Goal: Transaction & Acquisition: Purchase product/service

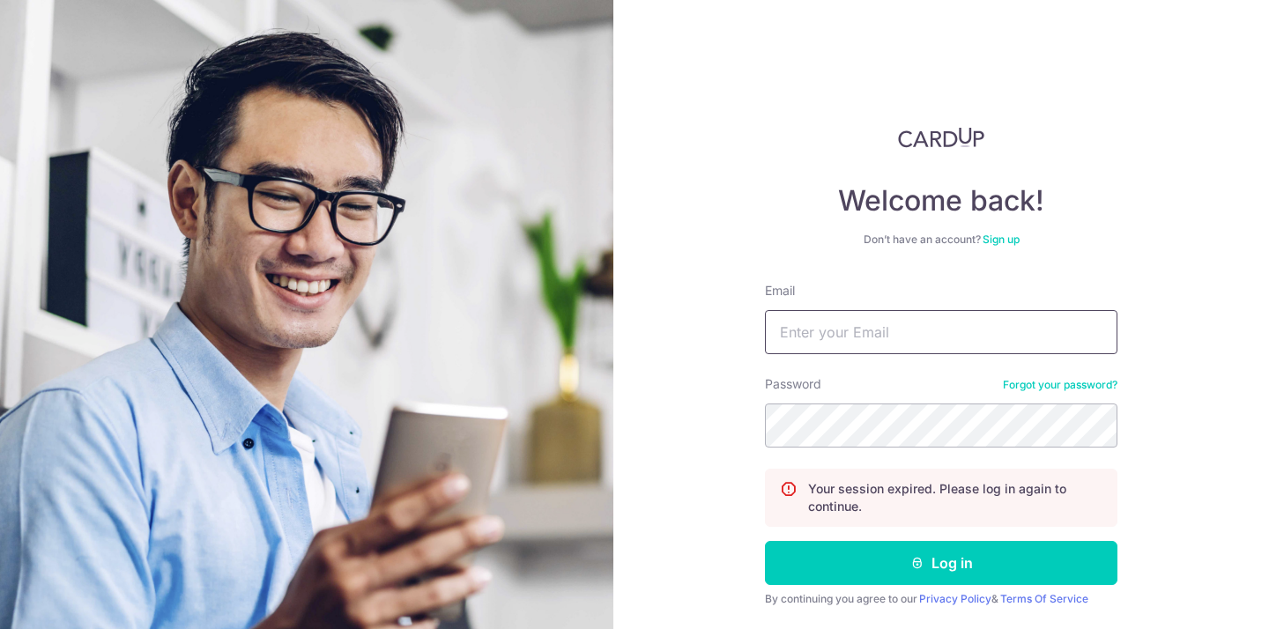
click at [860, 323] on input "Email" at bounding box center [941, 332] width 352 height 44
type input "rex@brewsg.com"
click at [765, 541] on button "Log in" at bounding box center [941, 563] width 352 height 44
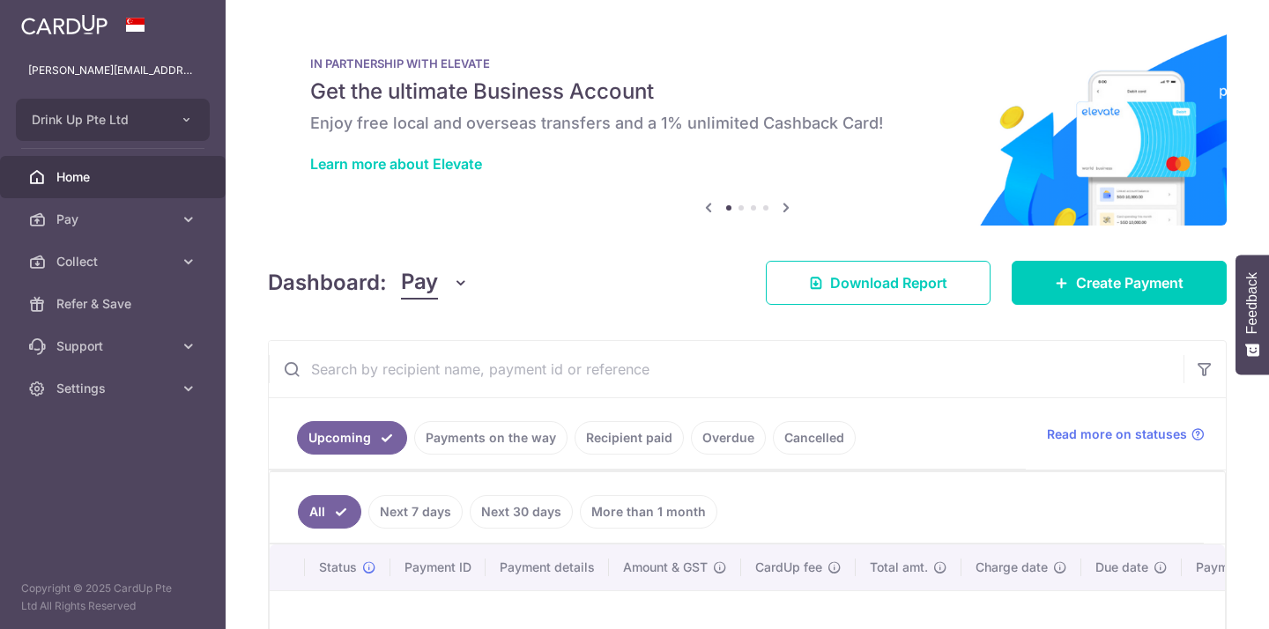
click at [513, 429] on link "Payments on the way" at bounding box center [490, 437] width 153 height 33
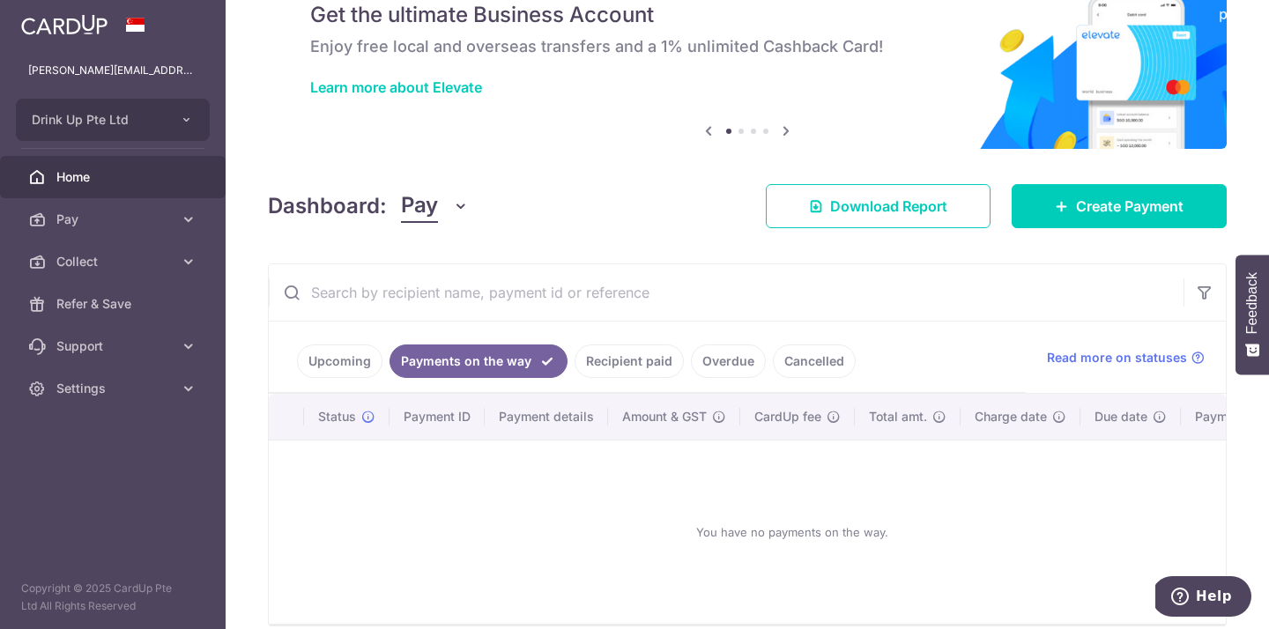
scroll to position [157, 0]
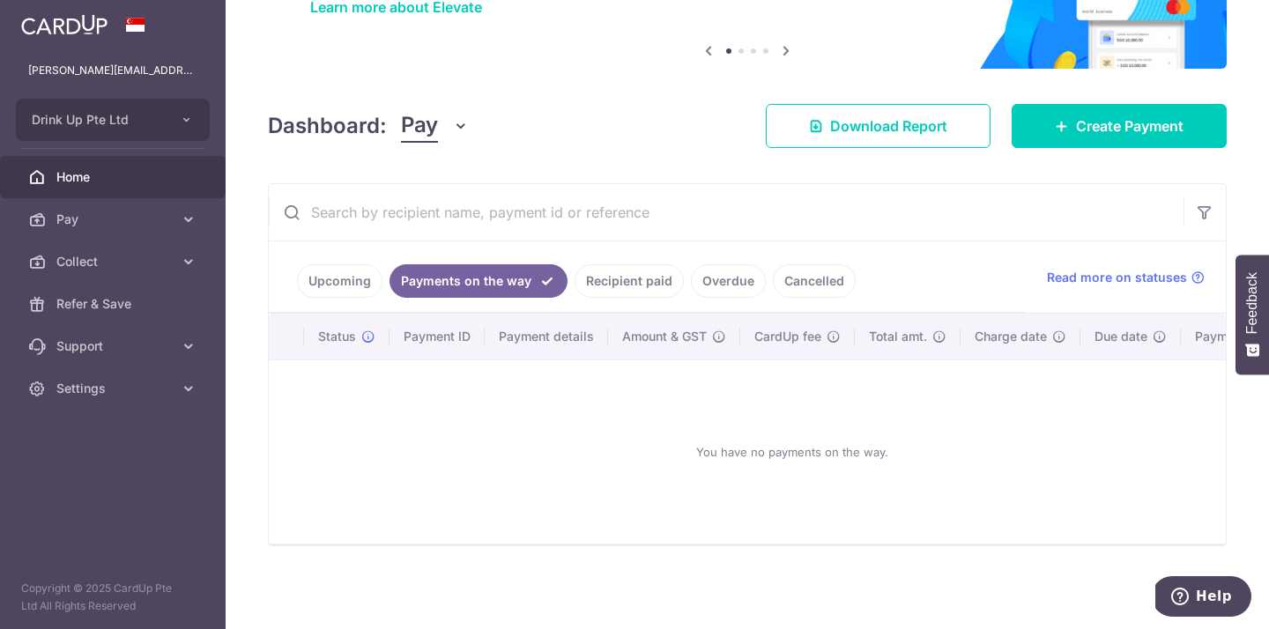
click at [643, 290] on link "Recipient paid" at bounding box center [629, 280] width 109 height 33
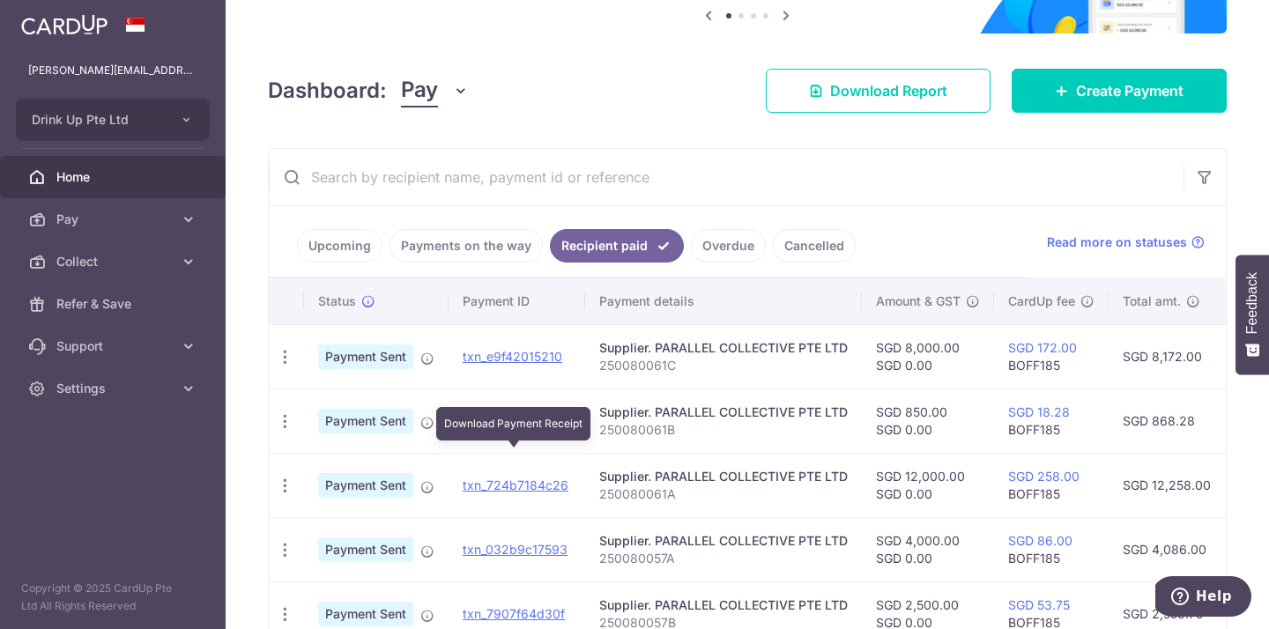
scroll to position [205, 0]
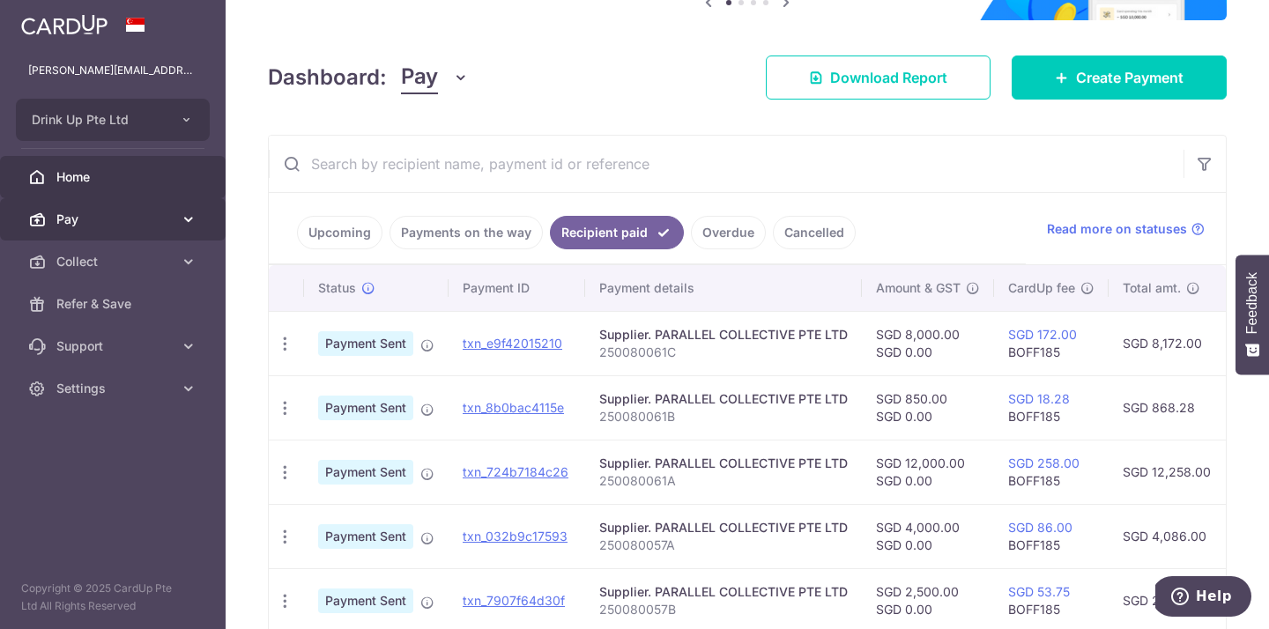
click at [195, 223] on icon at bounding box center [189, 220] width 18 height 18
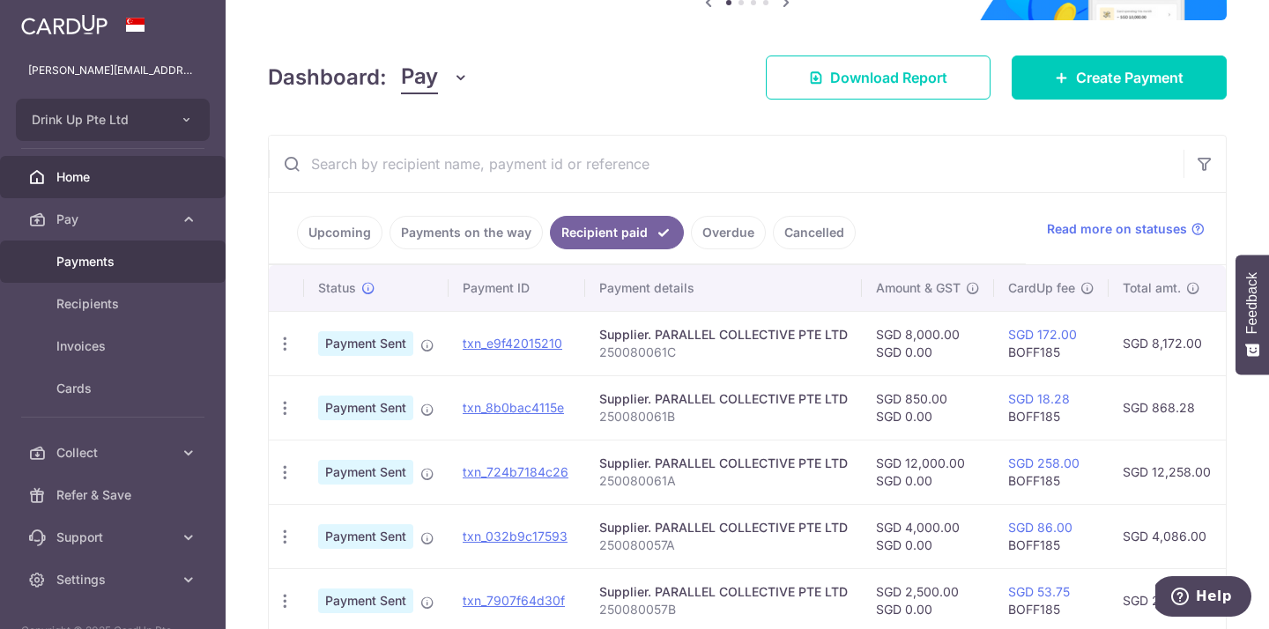
click at [183, 266] on link "Payments" at bounding box center [113, 262] width 226 height 42
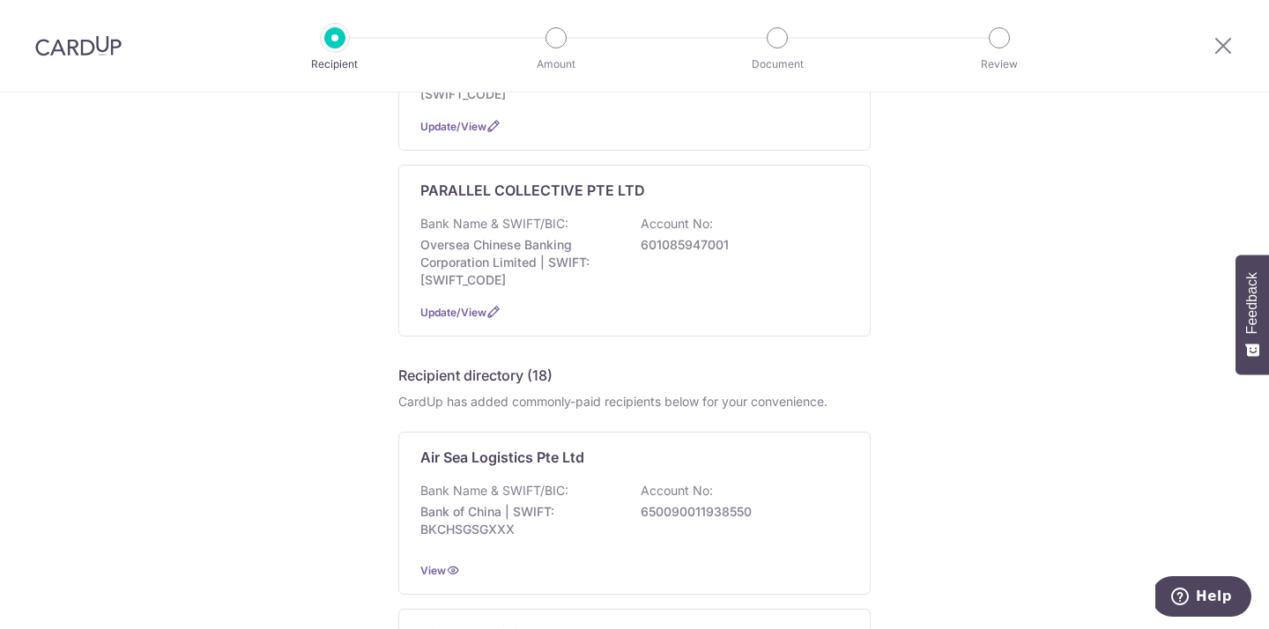
scroll to position [719, 0]
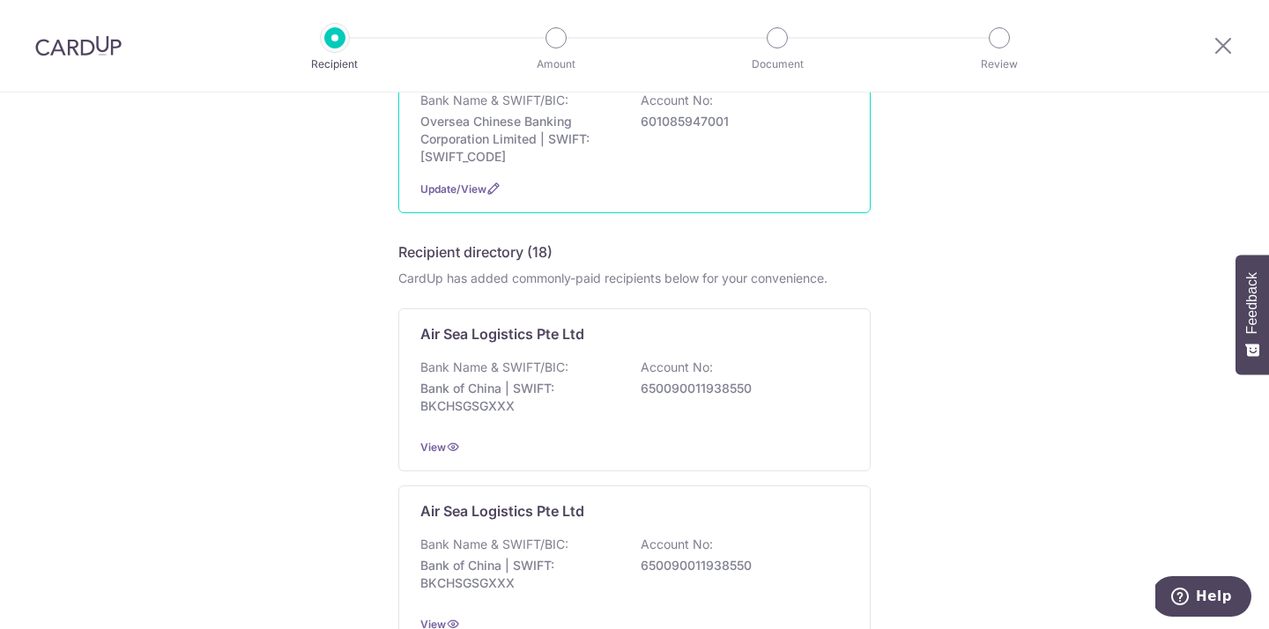
click at [479, 185] on div "PARALLEL COLLECTIVE PTE LTD Bank Name & SWIFT/BIC: Oversea Chinese Banking Corp…" at bounding box center [634, 127] width 472 height 172
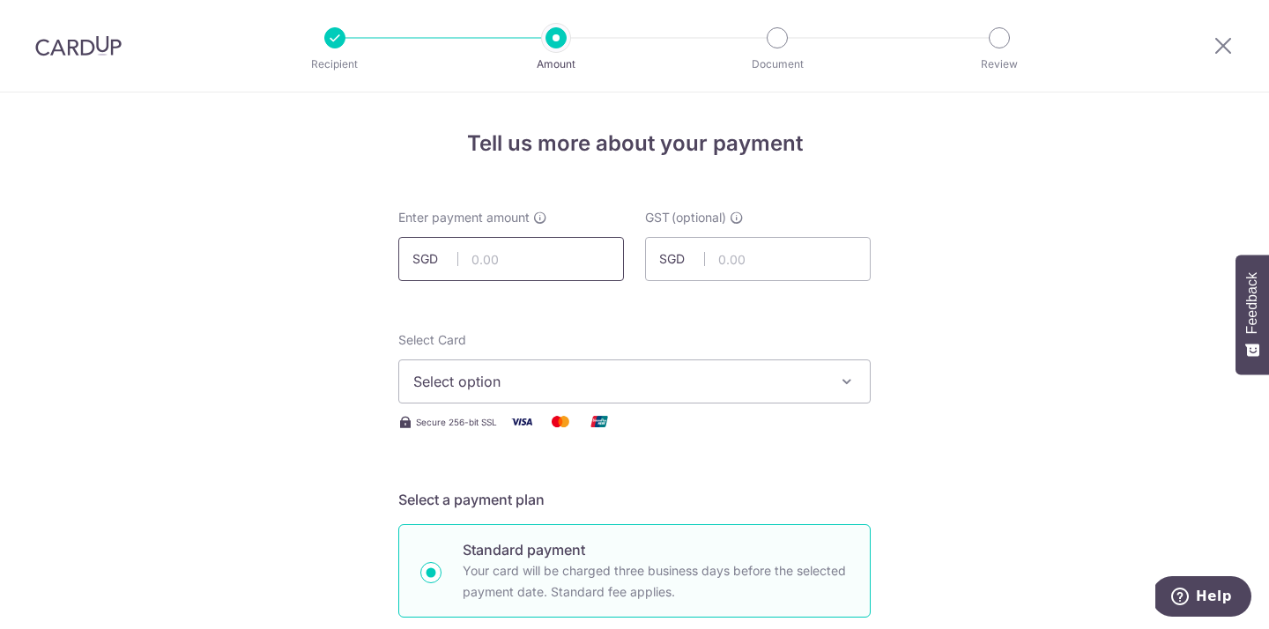
click at [485, 259] on input "text" at bounding box center [511, 259] width 226 height 44
type input "2,000.00"
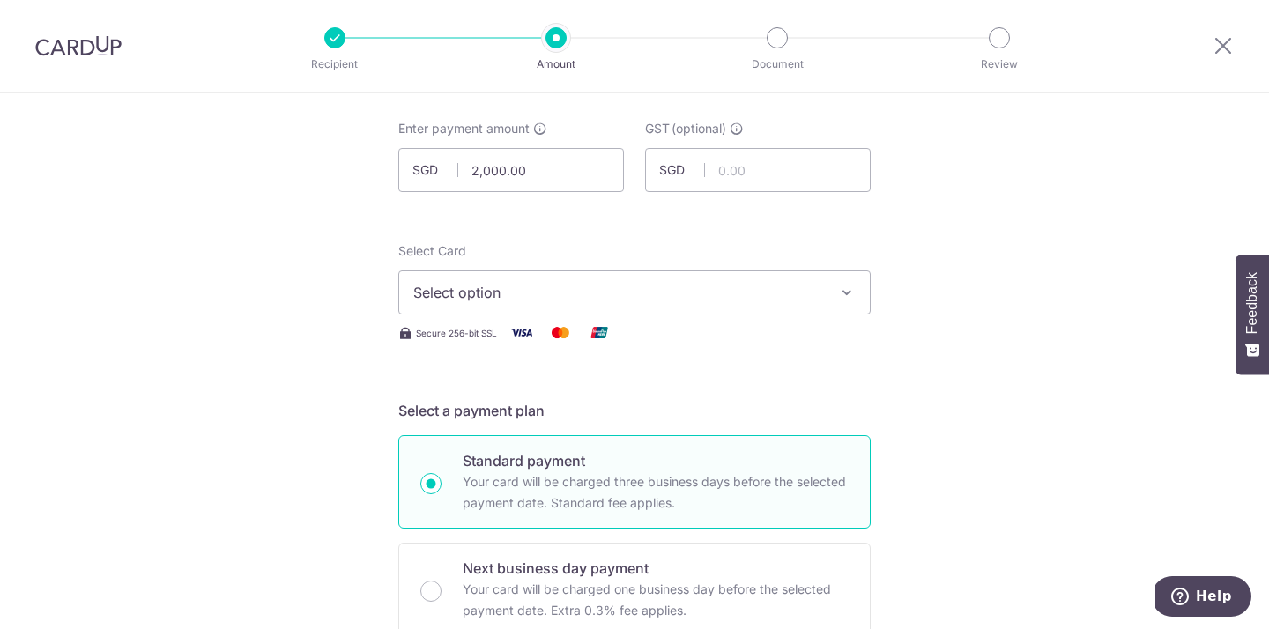
click at [476, 295] on span "Select option" at bounding box center [618, 292] width 411 height 21
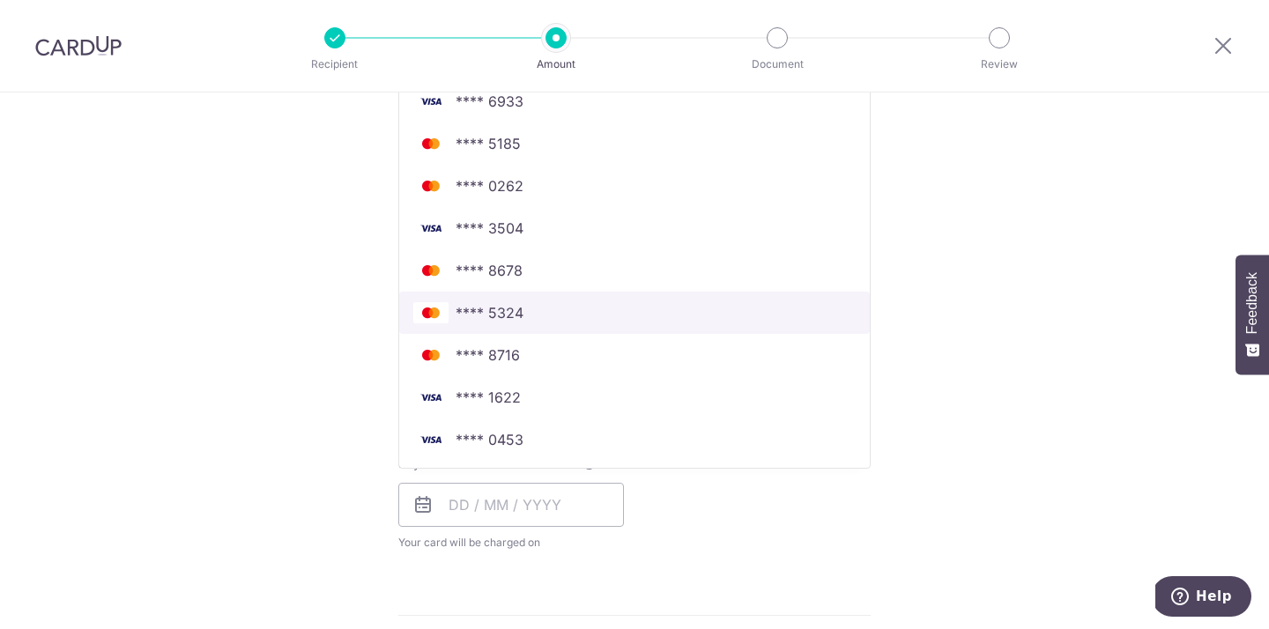
scroll to position [449, 0]
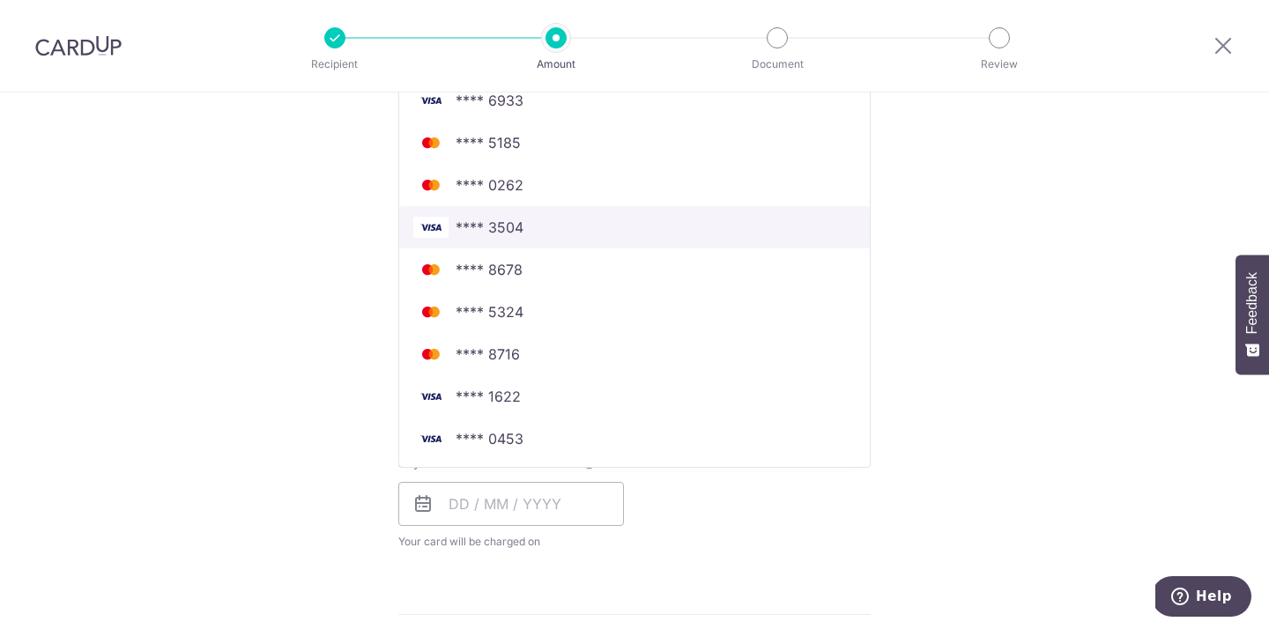
click at [468, 213] on link "**** 3504" at bounding box center [634, 227] width 471 height 42
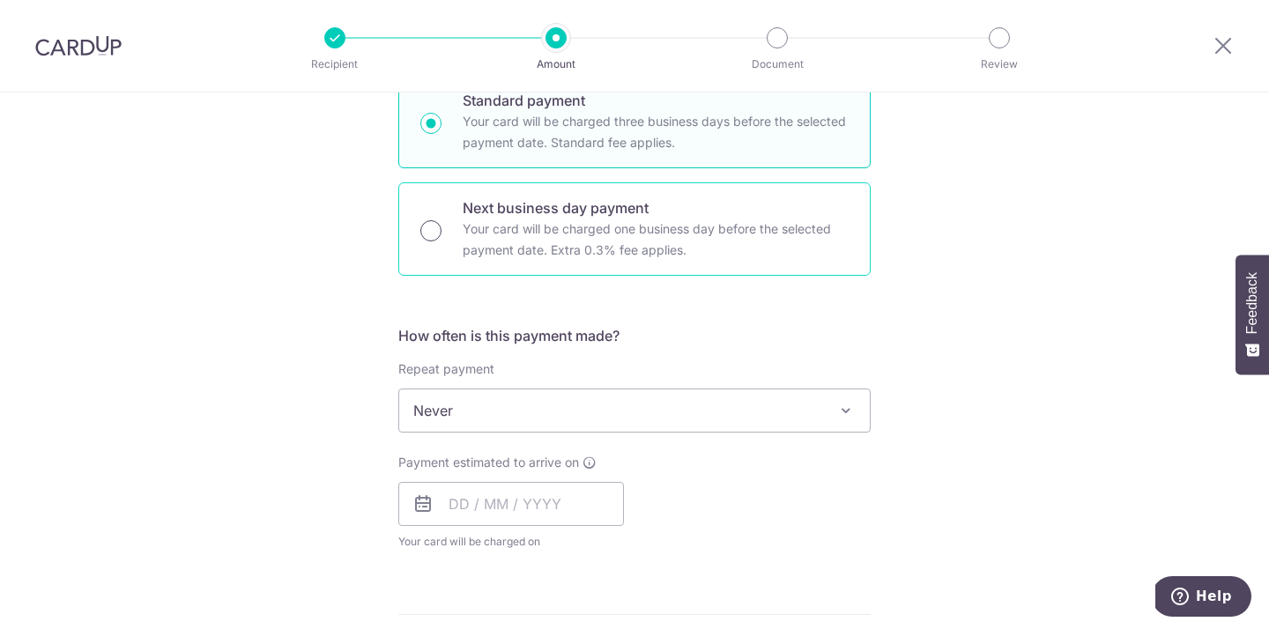
click at [423, 236] on input "Next business day payment Your card will be charged one business day before the…" at bounding box center [430, 230] width 21 height 21
radio input "true"
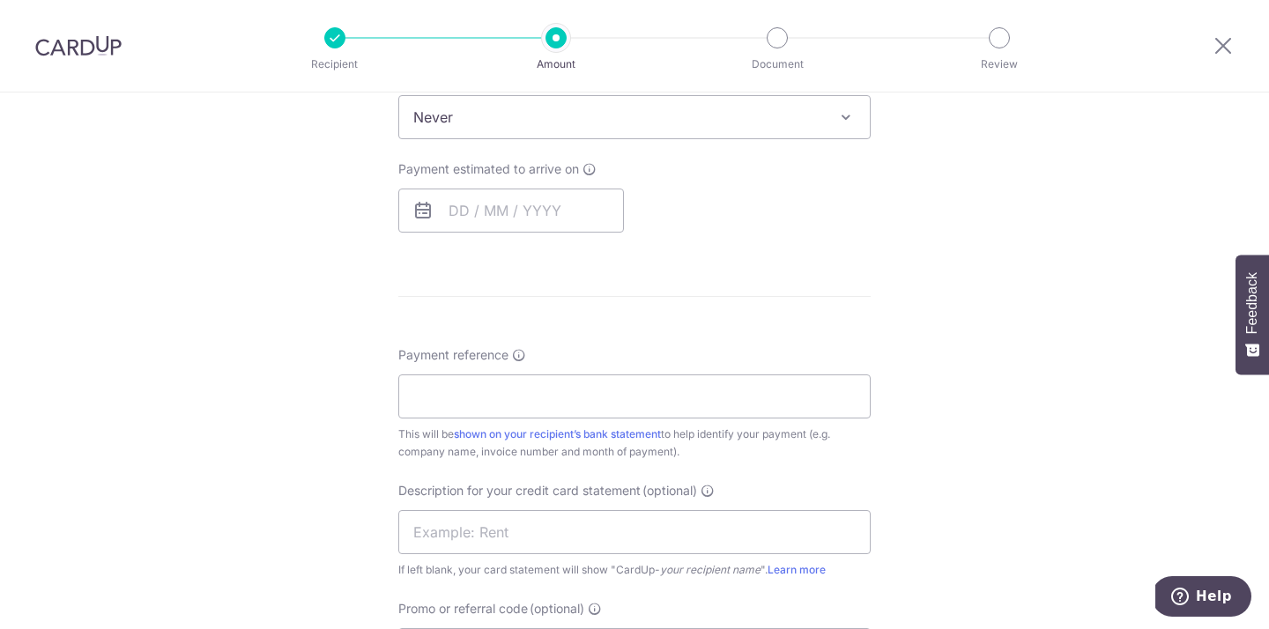
scroll to position [753, 0]
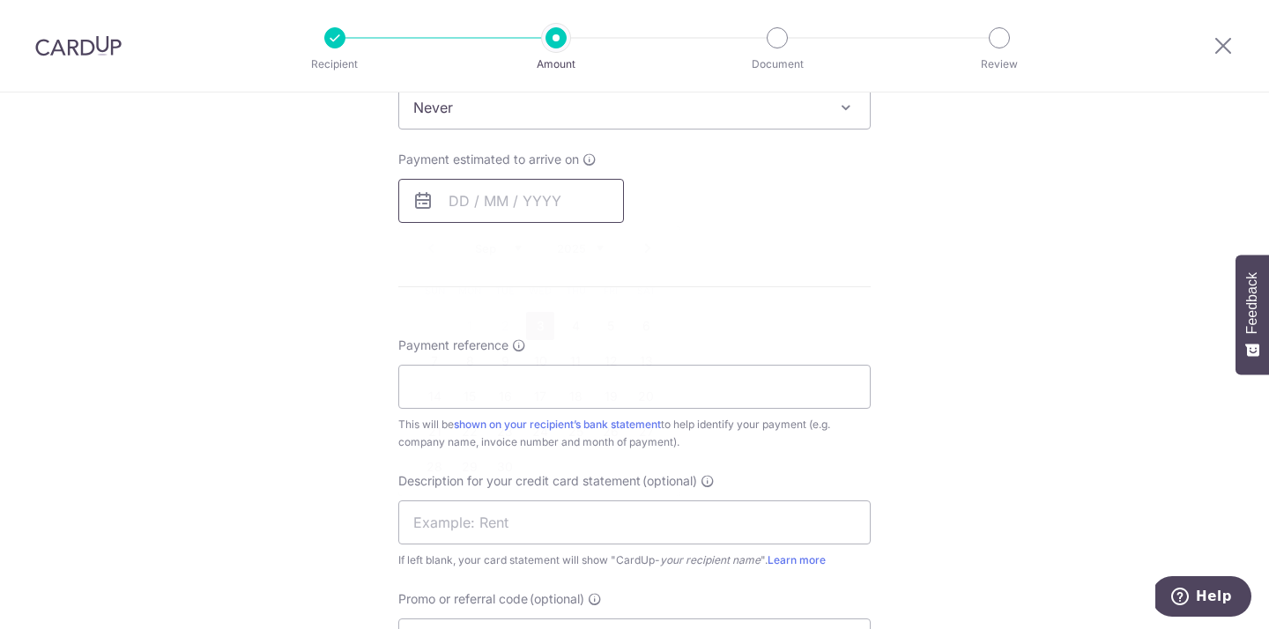
click at [465, 213] on input "text" at bounding box center [511, 201] width 226 height 44
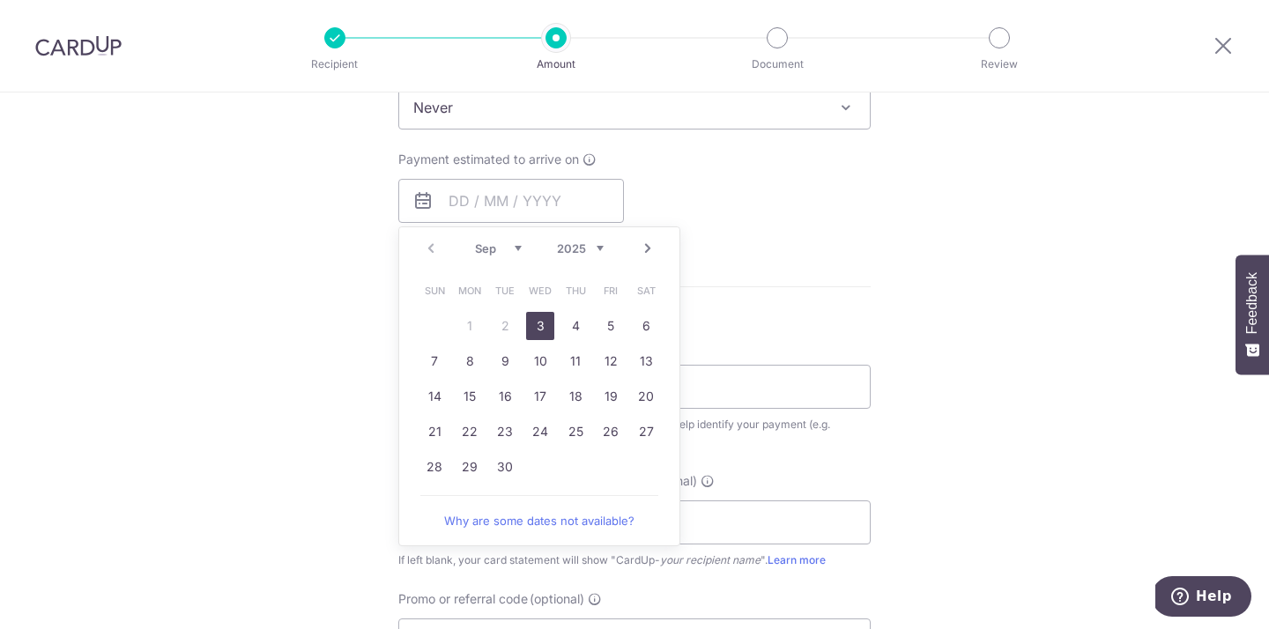
click at [545, 315] on link "3" at bounding box center [540, 326] width 28 height 28
type input "03/09/2025"
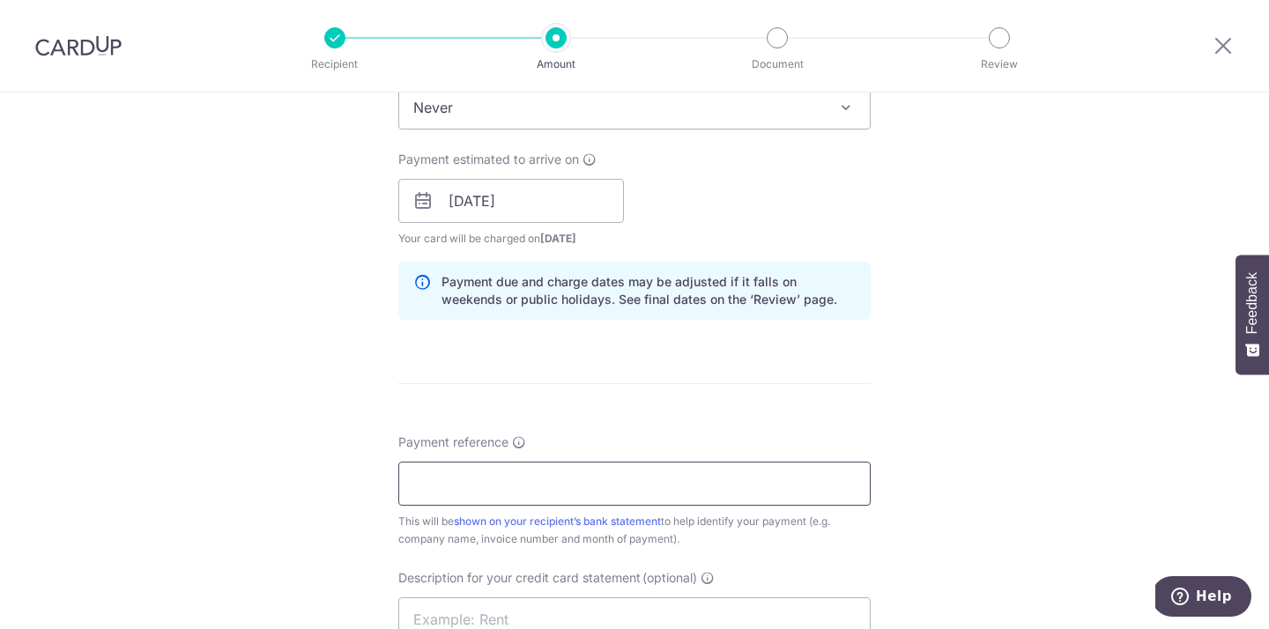
click at [449, 480] on input "Payment reference" at bounding box center [634, 484] width 472 height 44
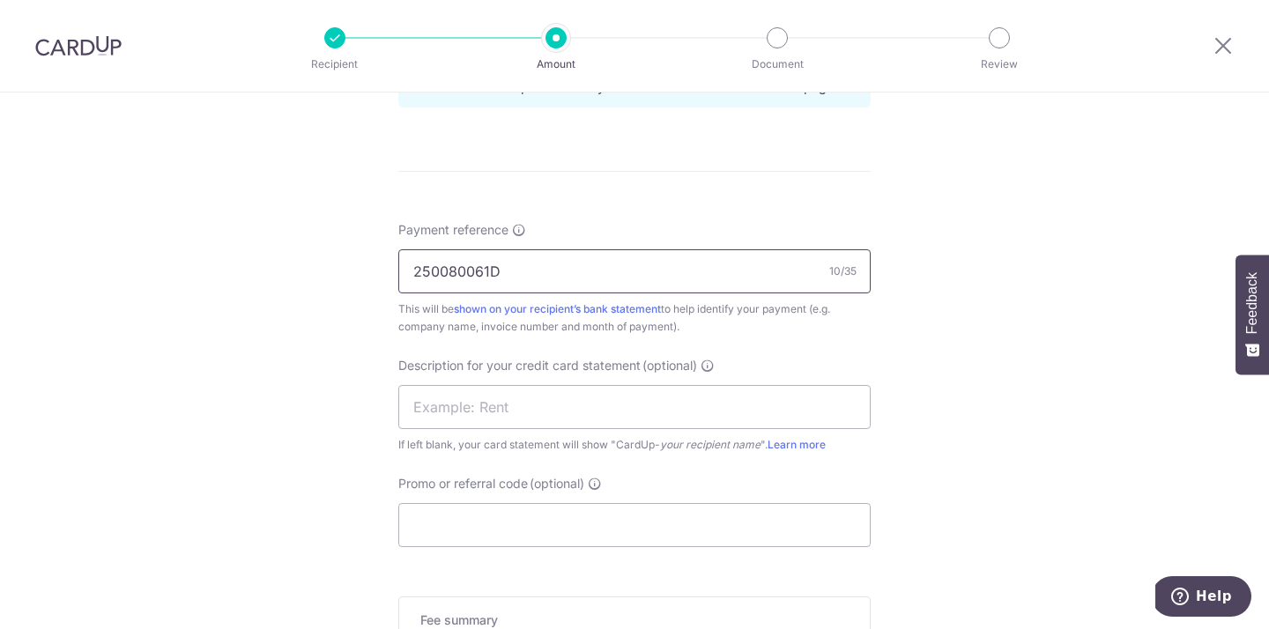
scroll to position [982, 0]
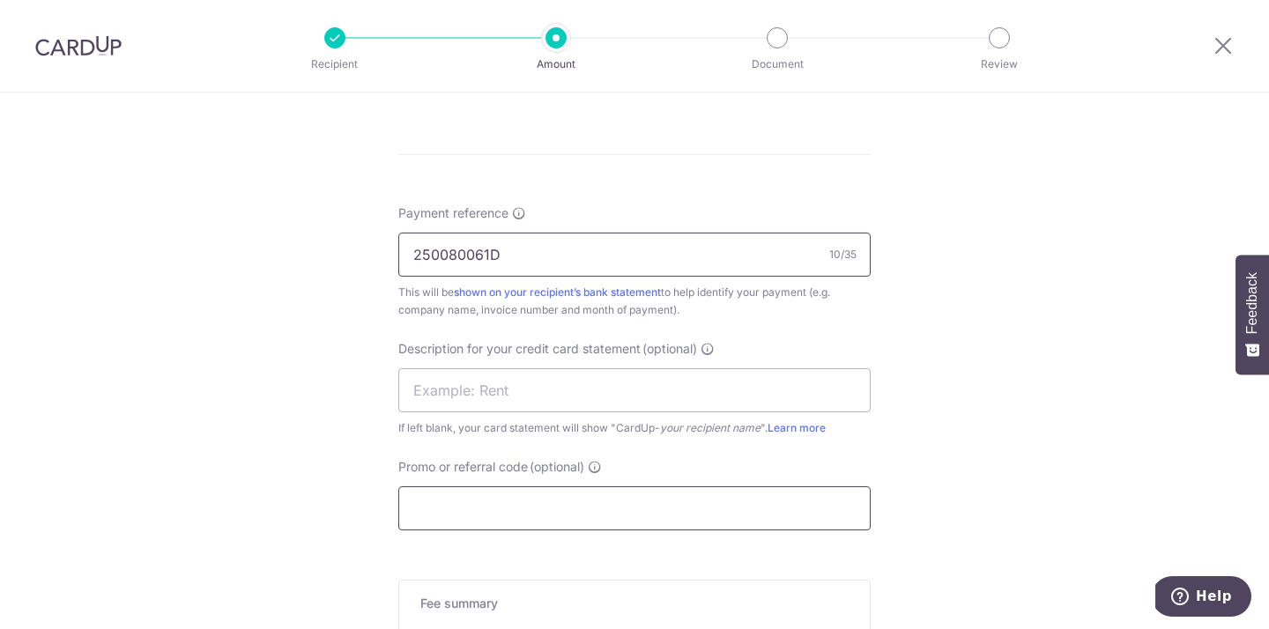
type input "250080061D"
click at [437, 520] on input "Promo or referral code (optional)" at bounding box center [634, 508] width 472 height 44
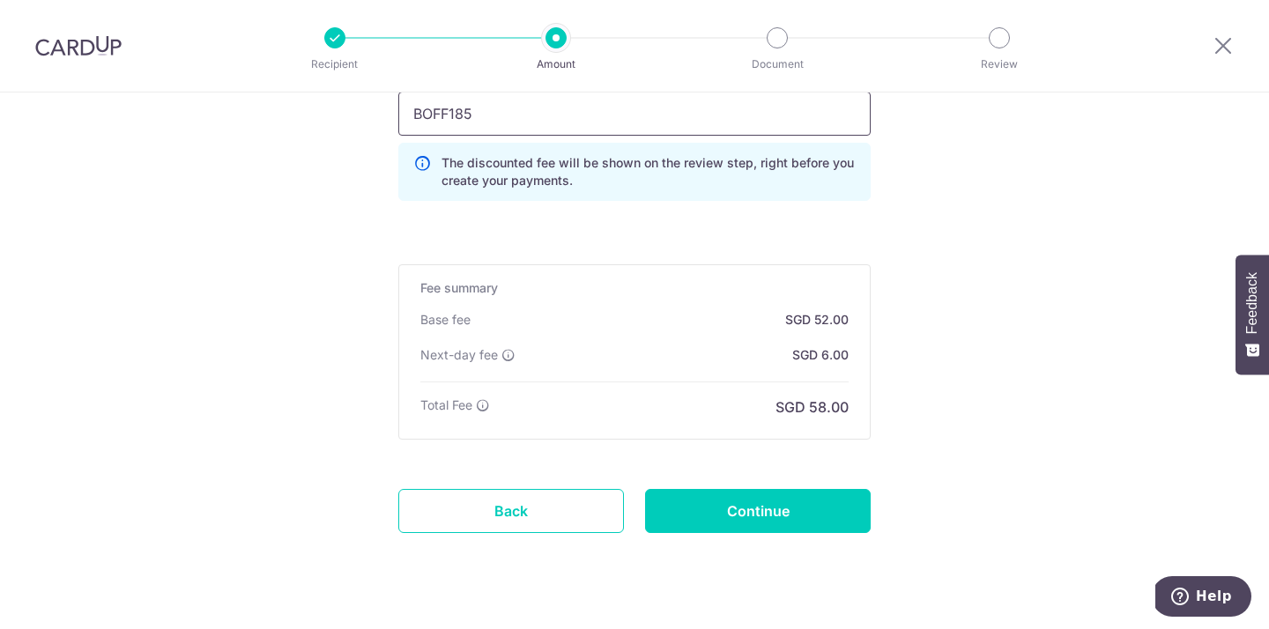
scroll to position [1413, 0]
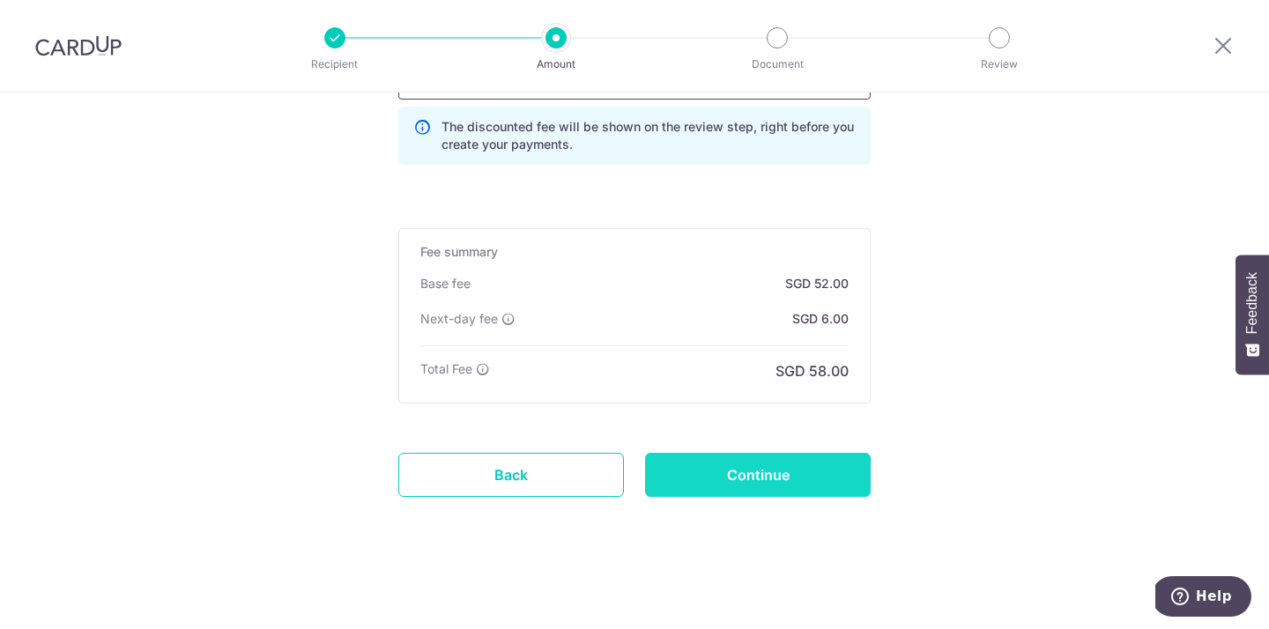
type input "BOFF185"
click at [707, 476] on input "Continue" at bounding box center [758, 475] width 226 height 44
type input "Create Schedule"
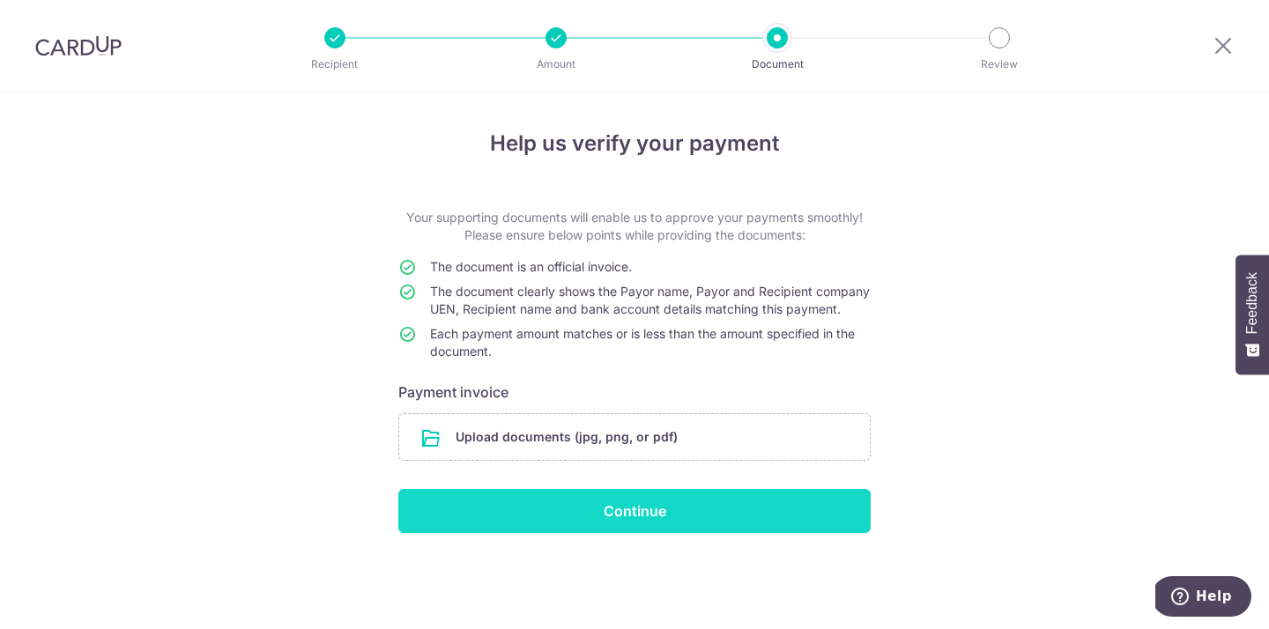
click at [686, 533] on input "Continue" at bounding box center [634, 511] width 472 height 44
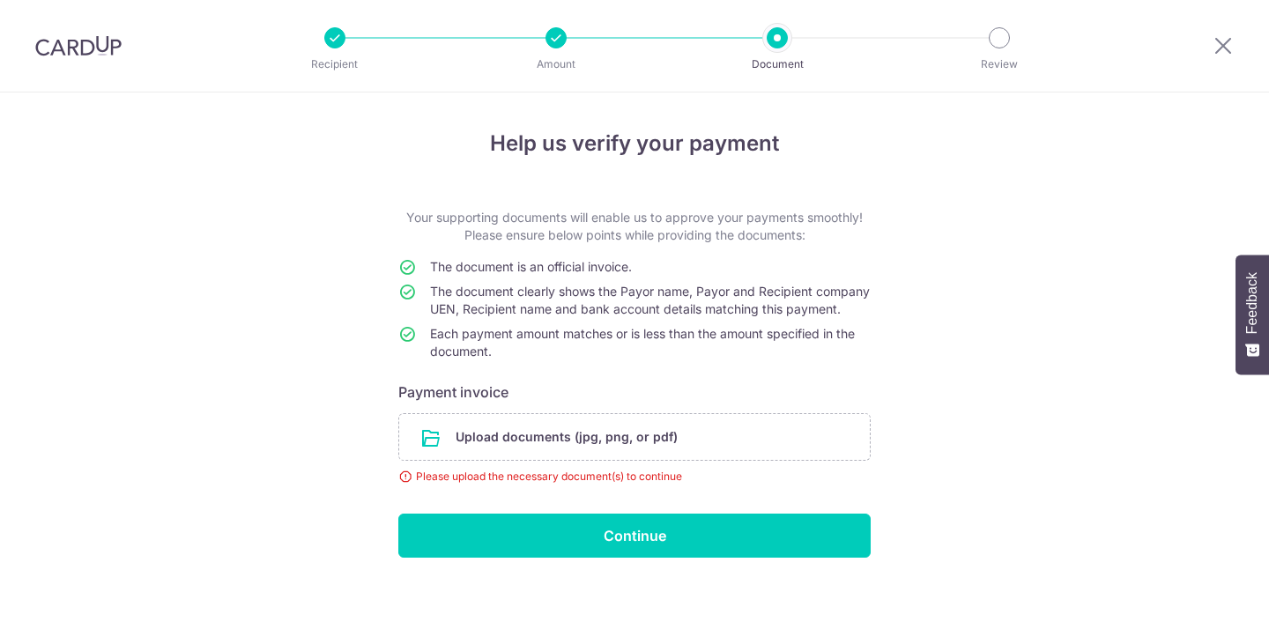
scroll to position [29, 0]
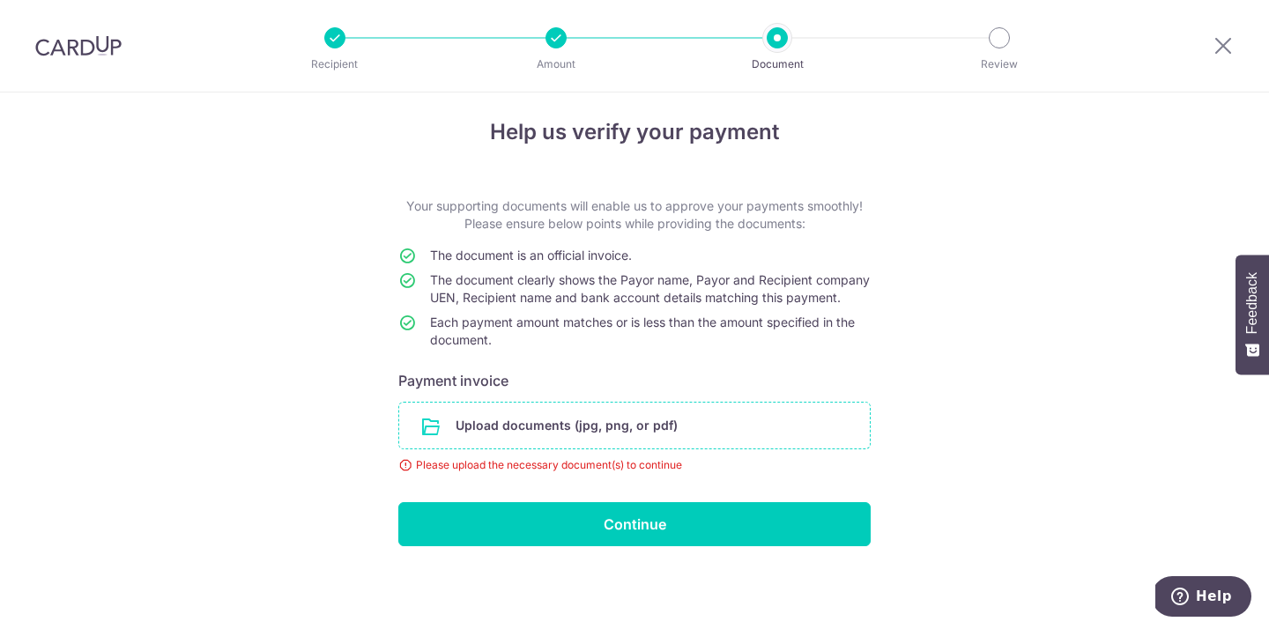
click at [492, 419] on input "file" at bounding box center [634, 426] width 471 height 46
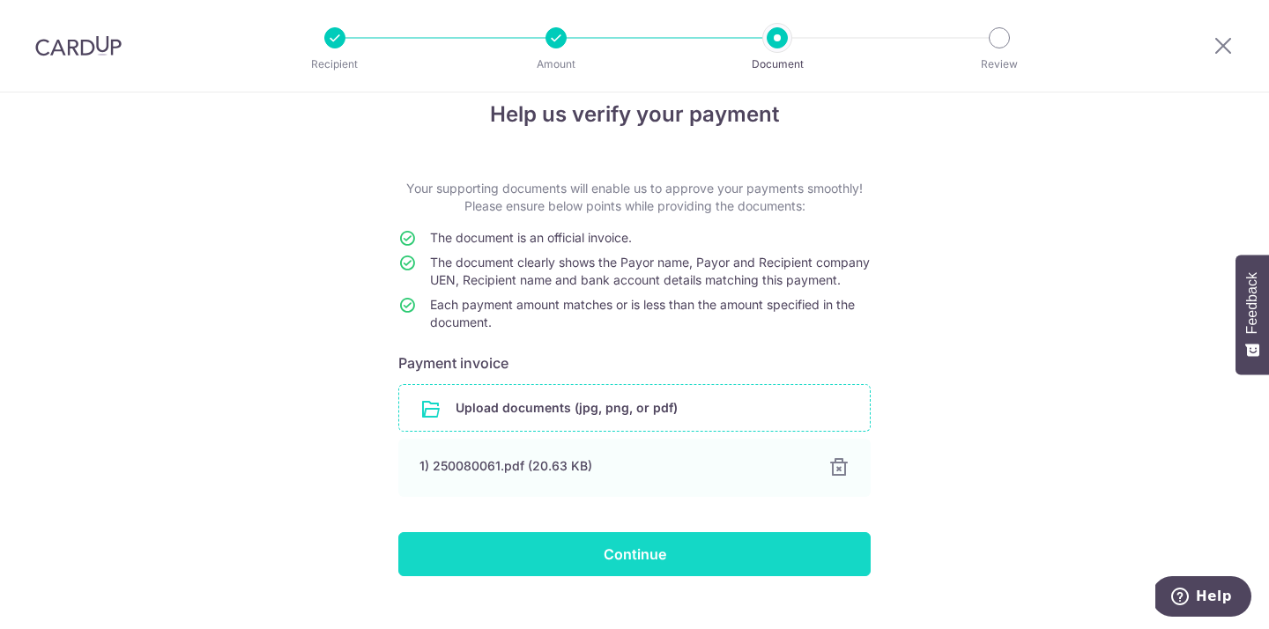
click at [437, 576] on input "Continue" at bounding box center [634, 554] width 472 height 44
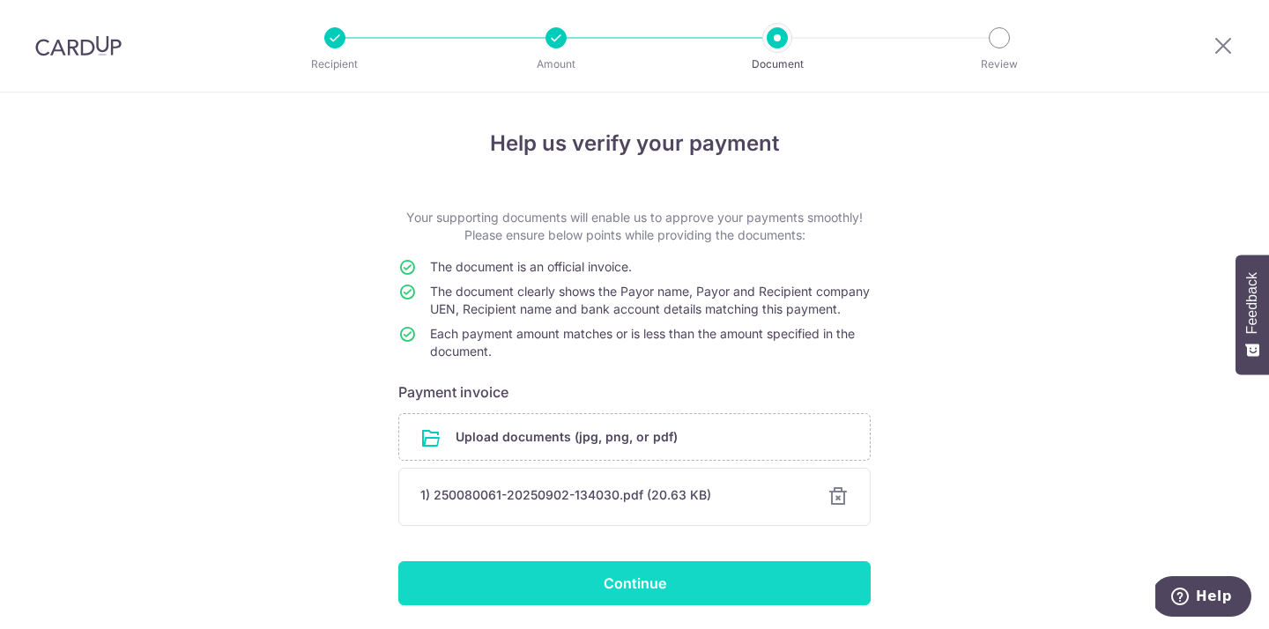
click at [429, 584] on input "Continue" at bounding box center [634, 583] width 472 height 44
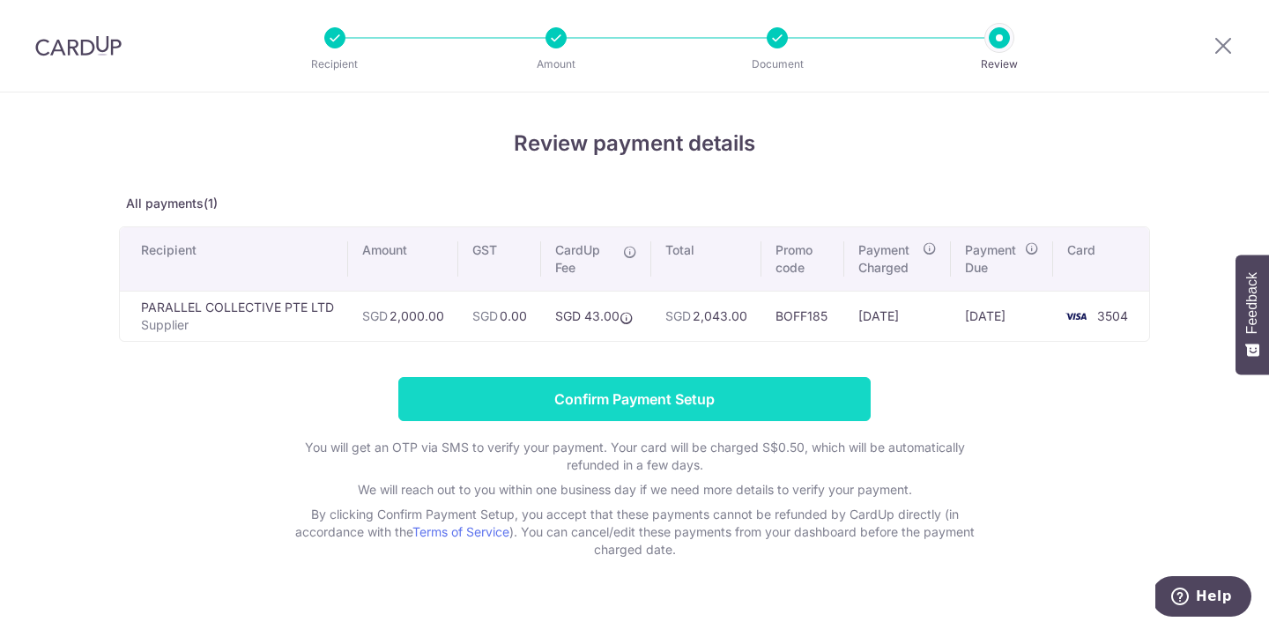
click at [517, 401] on input "Confirm Payment Setup" at bounding box center [634, 399] width 472 height 44
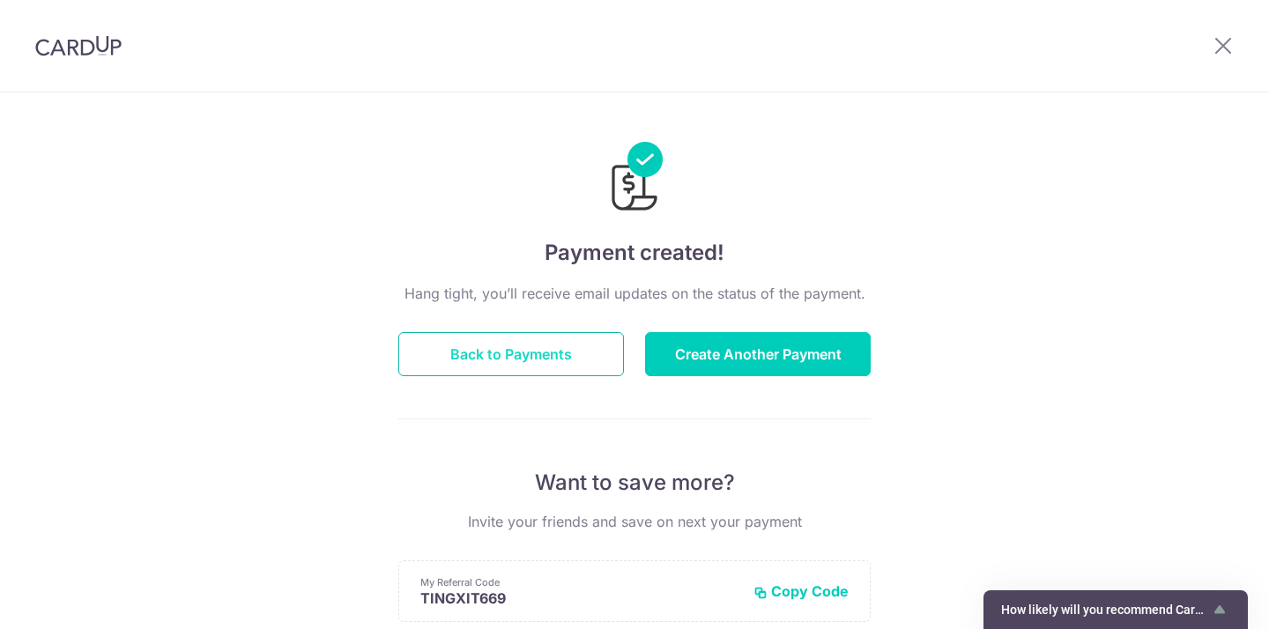
click at [538, 355] on button "Back to Payments" at bounding box center [511, 354] width 226 height 44
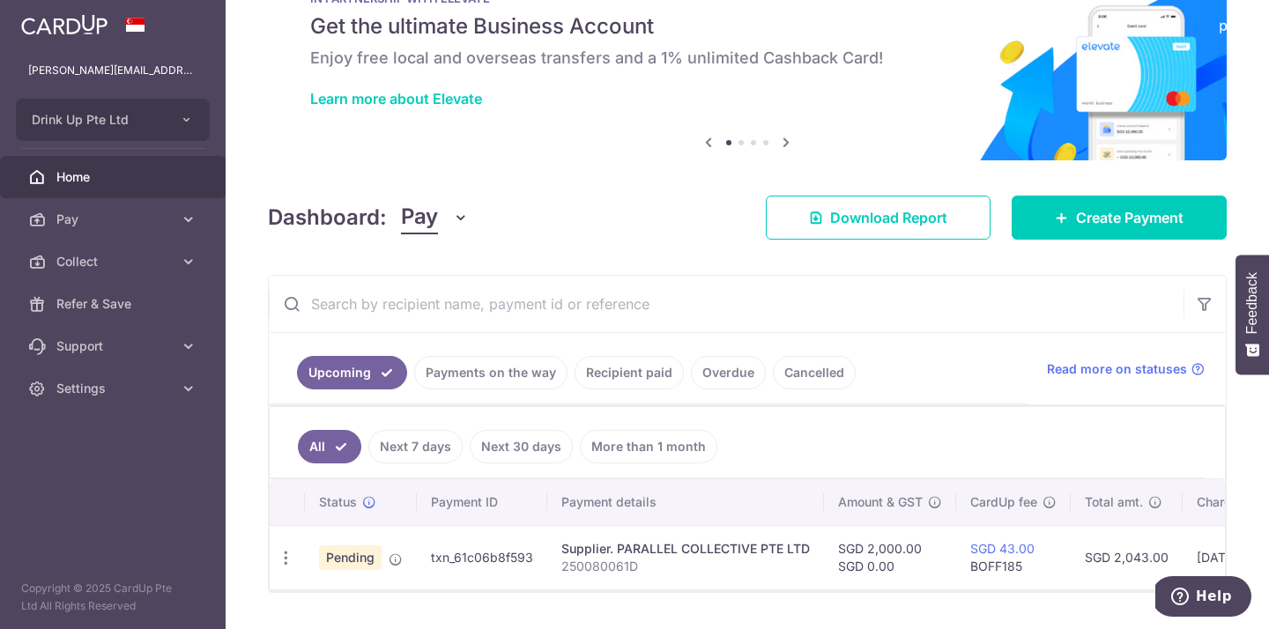
scroll to position [112, 0]
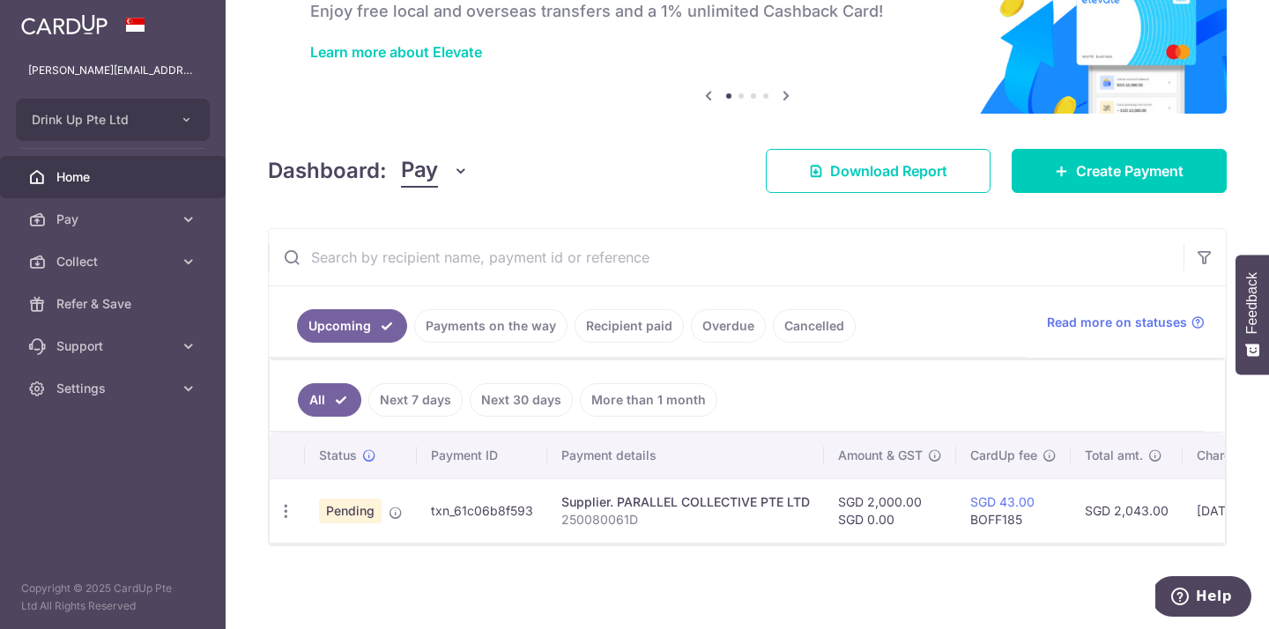
drag, startPoint x: 538, startPoint y: 512, endPoint x: 427, endPoint y: 513, distance: 111.0
click at [427, 513] on td "txn_61c06b8f593" at bounding box center [482, 511] width 130 height 64
copy td "txn_61c06b8f593"
click at [140, 230] on link "Pay" at bounding box center [113, 219] width 226 height 42
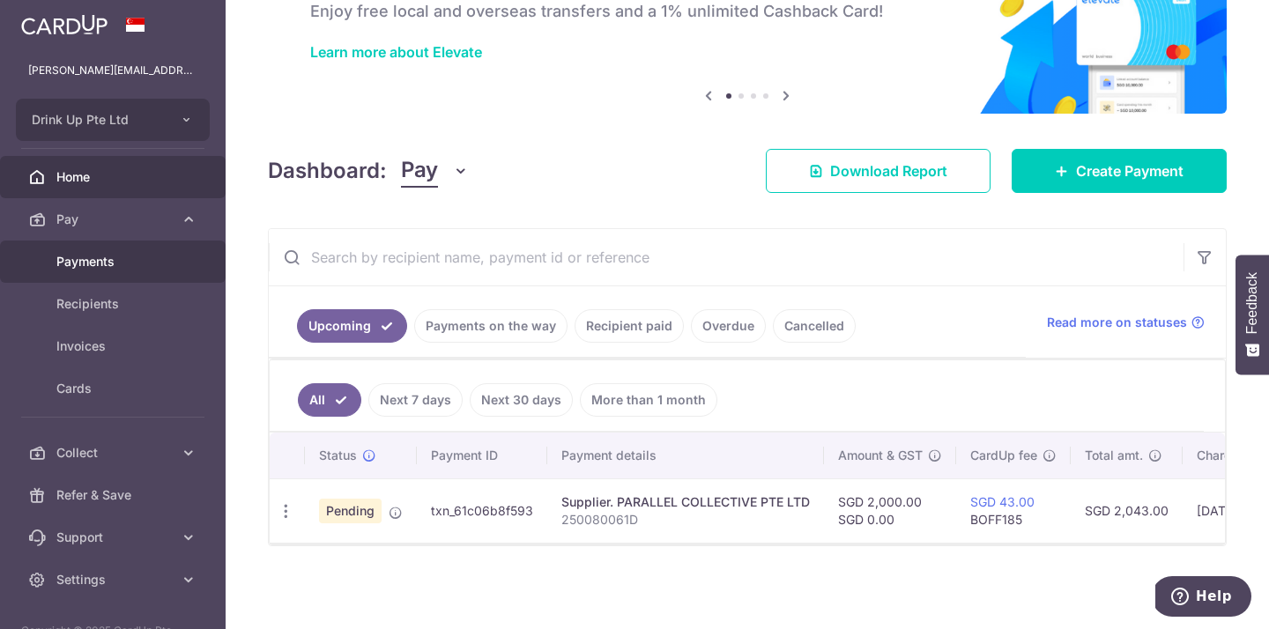
click at [140, 258] on span "Payments" at bounding box center [114, 262] width 116 height 18
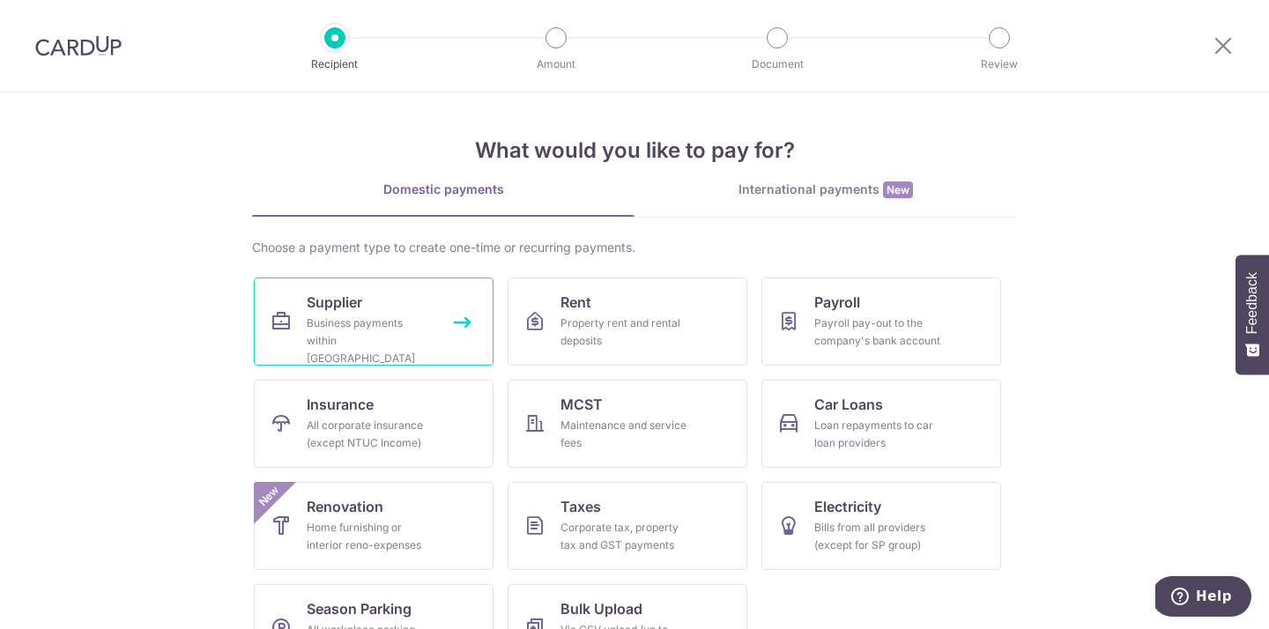
click at [449, 315] on link "Supplier Business payments within Singapore" at bounding box center [374, 322] width 240 height 88
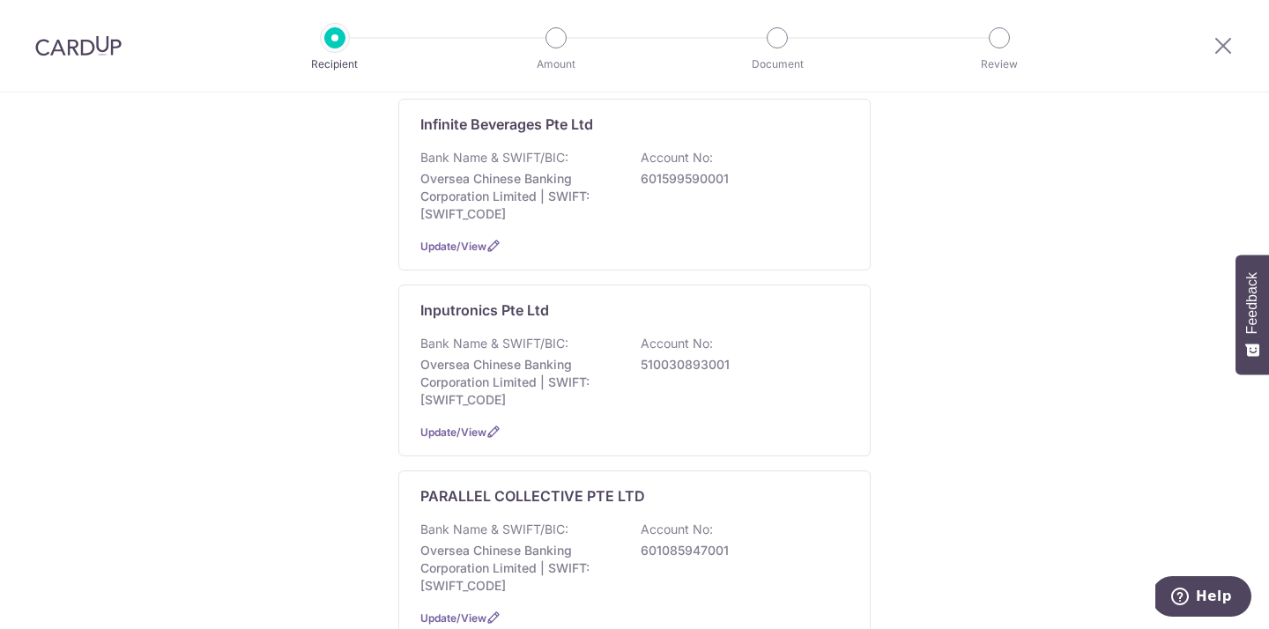
scroll to position [485, 0]
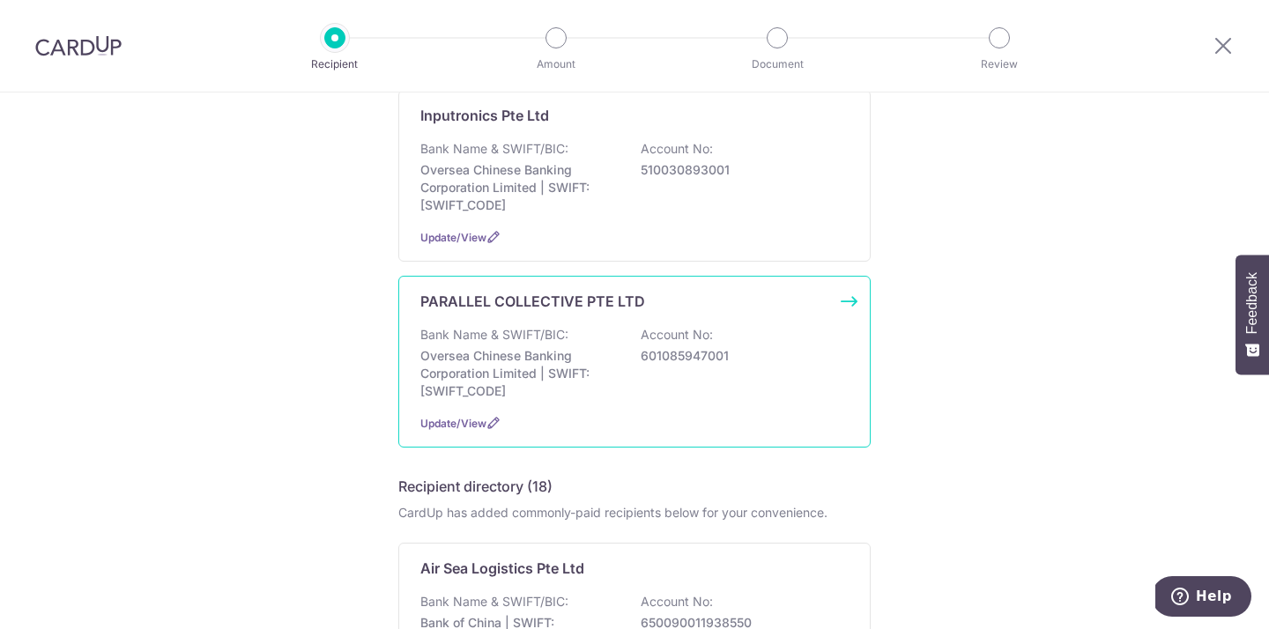
click at [466, 326] on p "Bank Name & SWIFT/BIC:" at bounding box center [494, 335] width 148 height 18
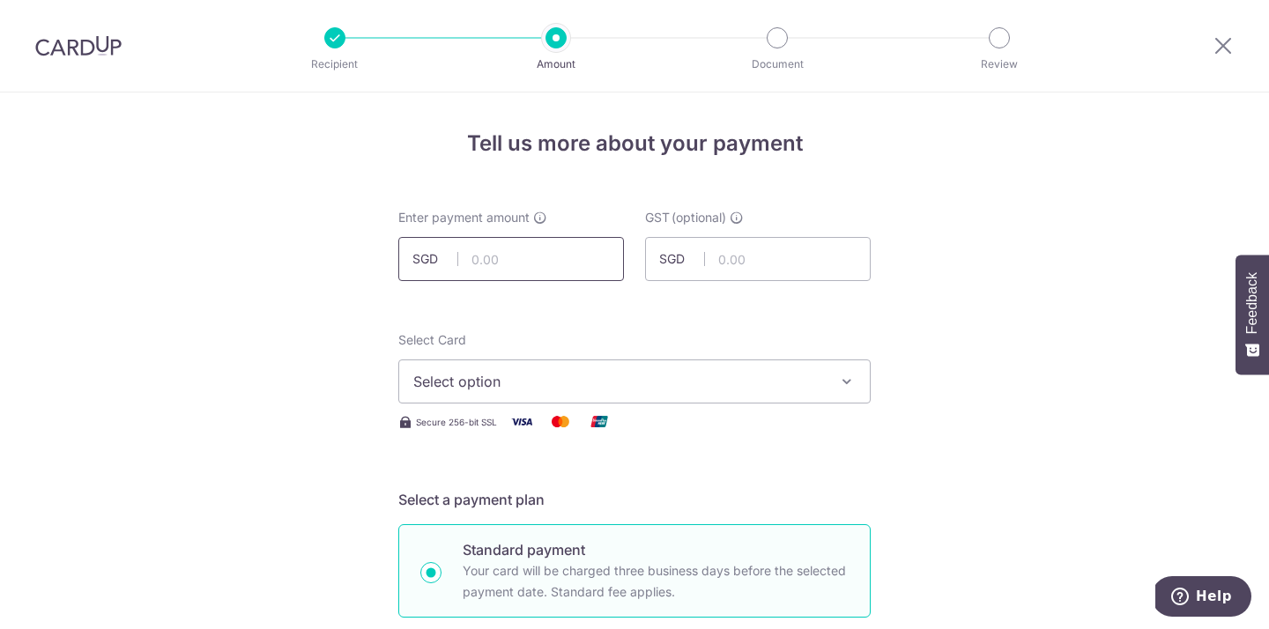
click at [479, 271] on input "text" at bounding box center [511, 259] width 226 height 44
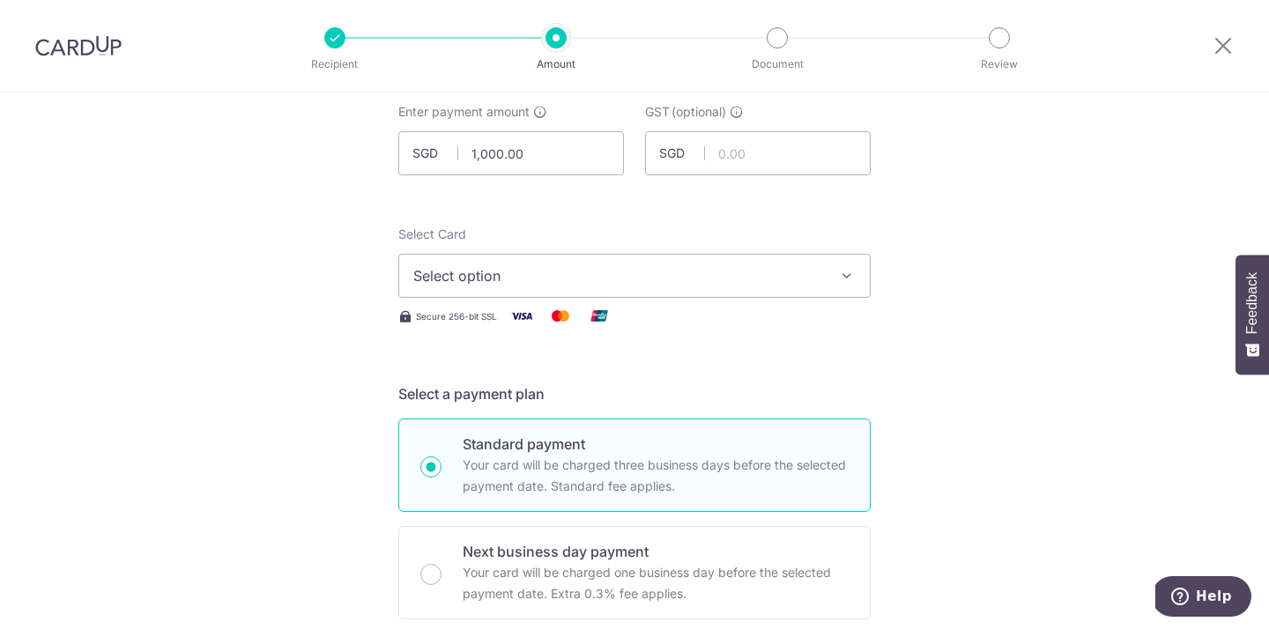
scroll to position [113, 0]
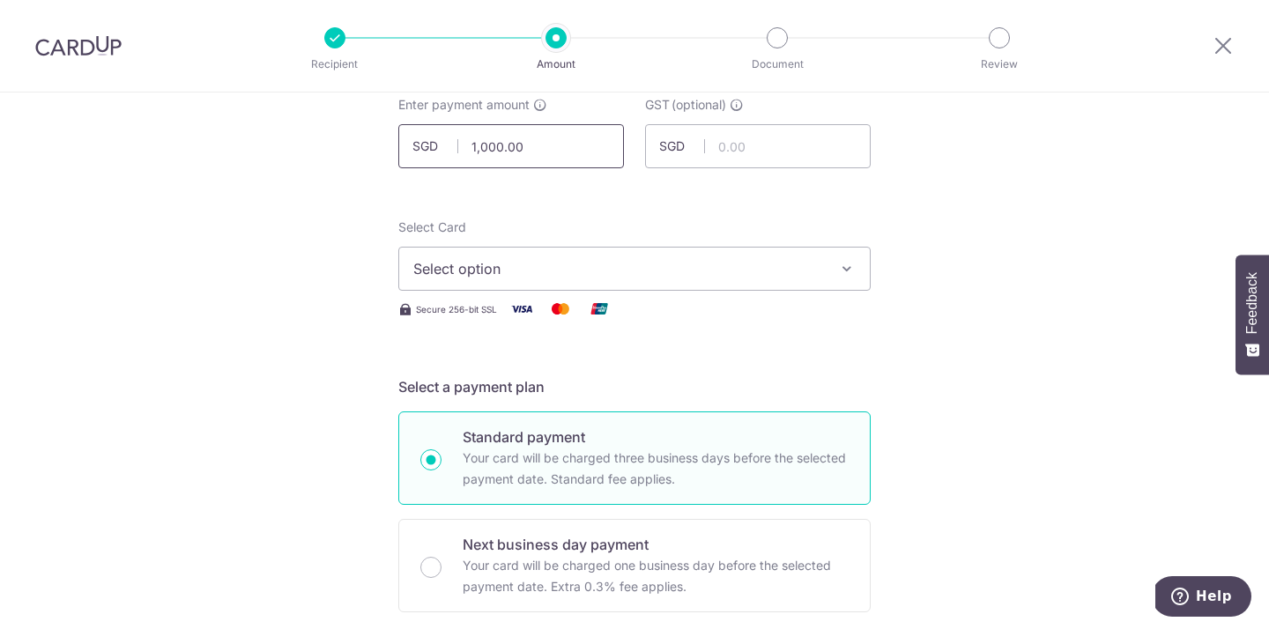
click at [485, 145] on input "1,000.00" at bounding box center [511, 146] width 226 height 44
type input "1,200.00"
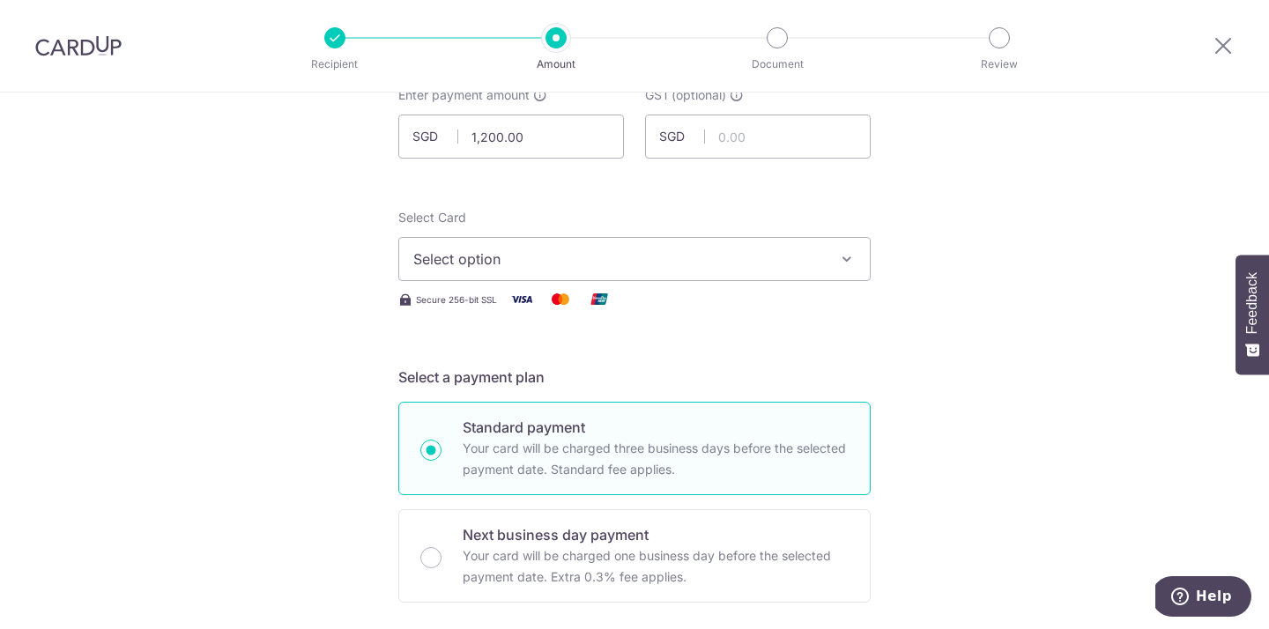
click at [431, 255] on span "Select option" at bounding box center [618, 259] width 411 height 21
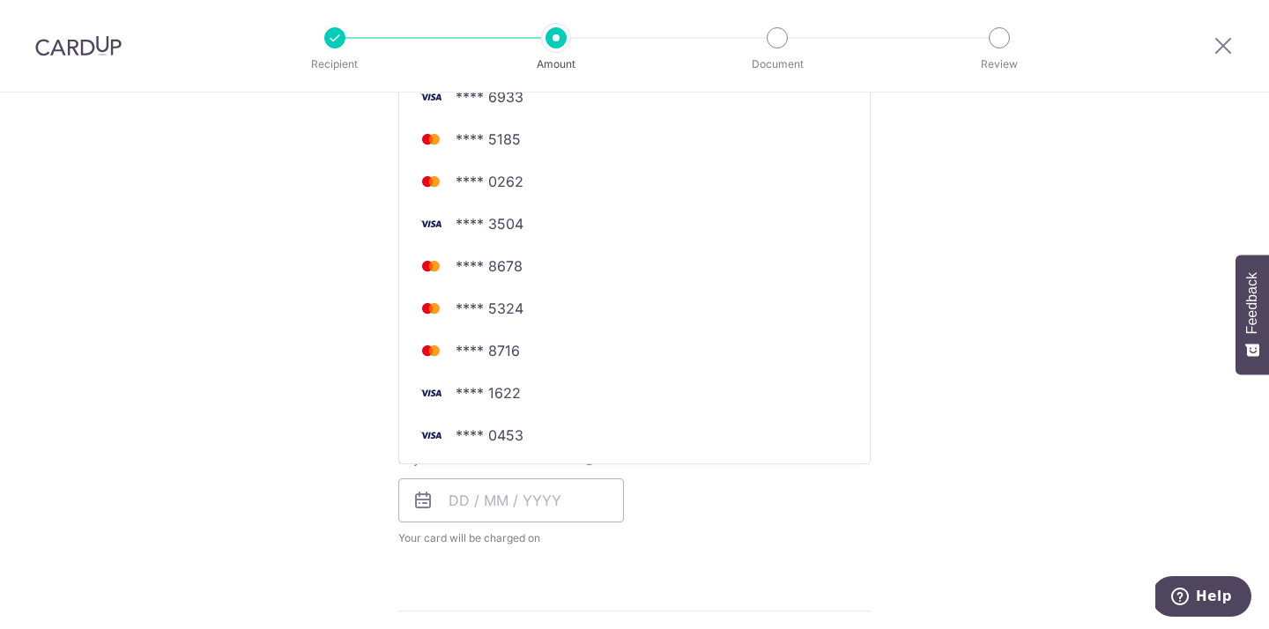
scroll to position [490, 0]
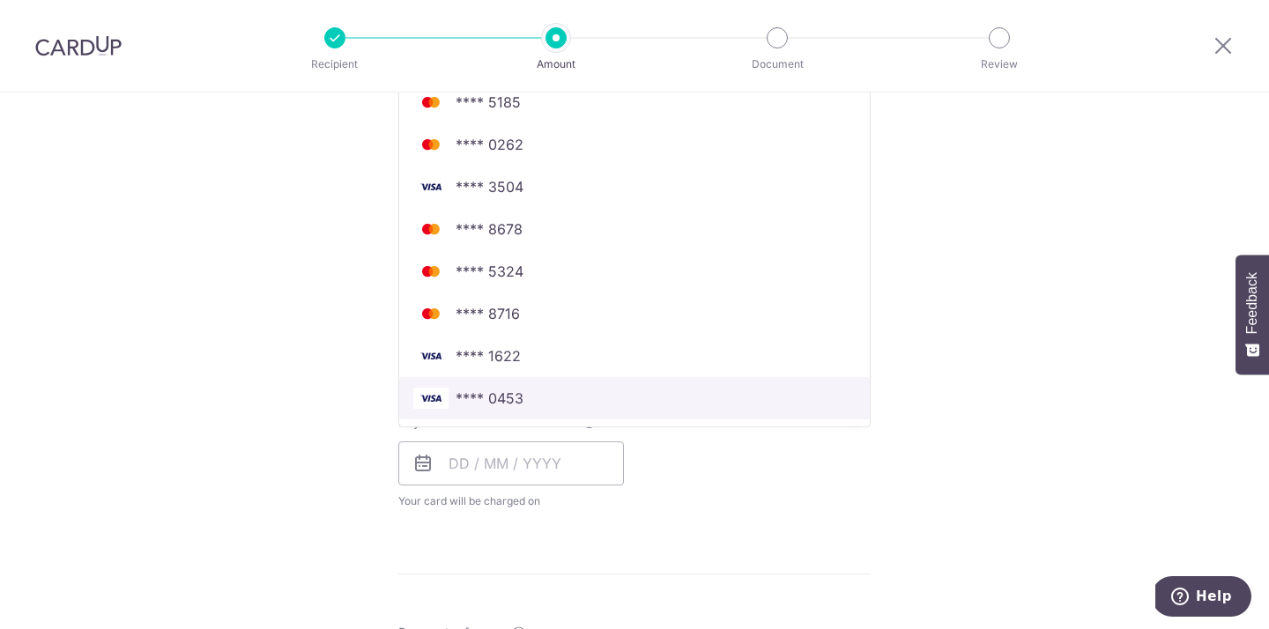
click at [427, 397] on img at bounding box center [430, 398] width 35 height 21
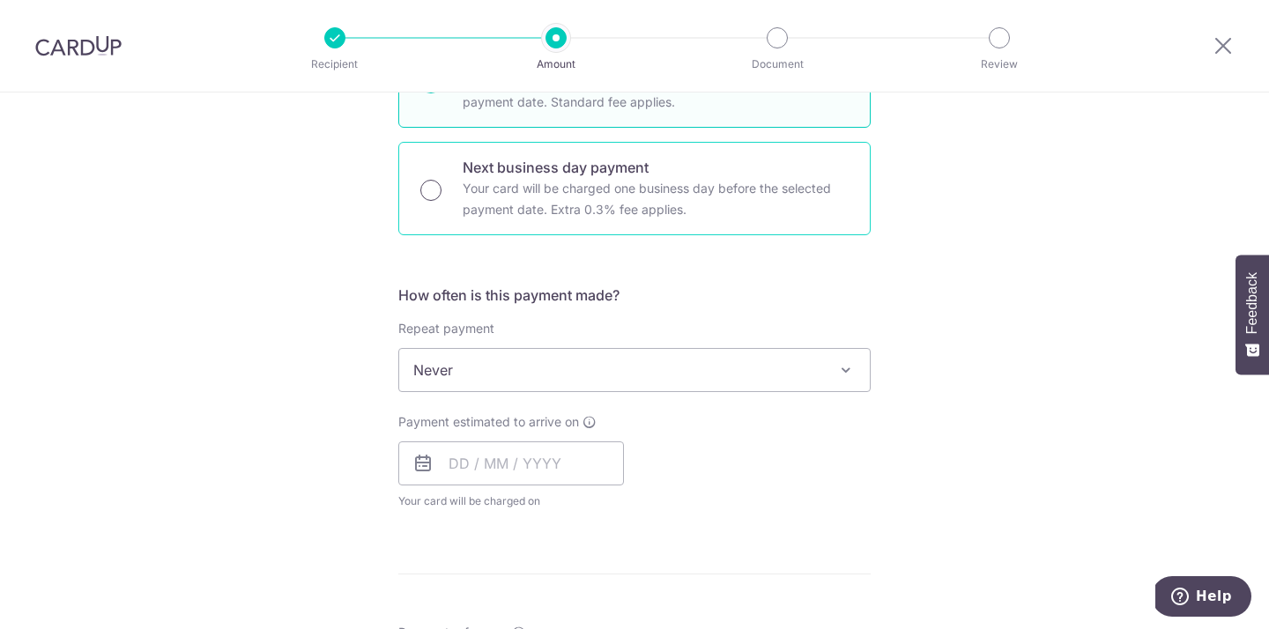
click at [426, 195] on input "Next business day payment Your card will be charged one business day before the…" at bounding box center [430, 190] width 21 height 21
radio input "true"
click at [451, 467] on input "text" at bounding box center [511, 463] width 226 height 44
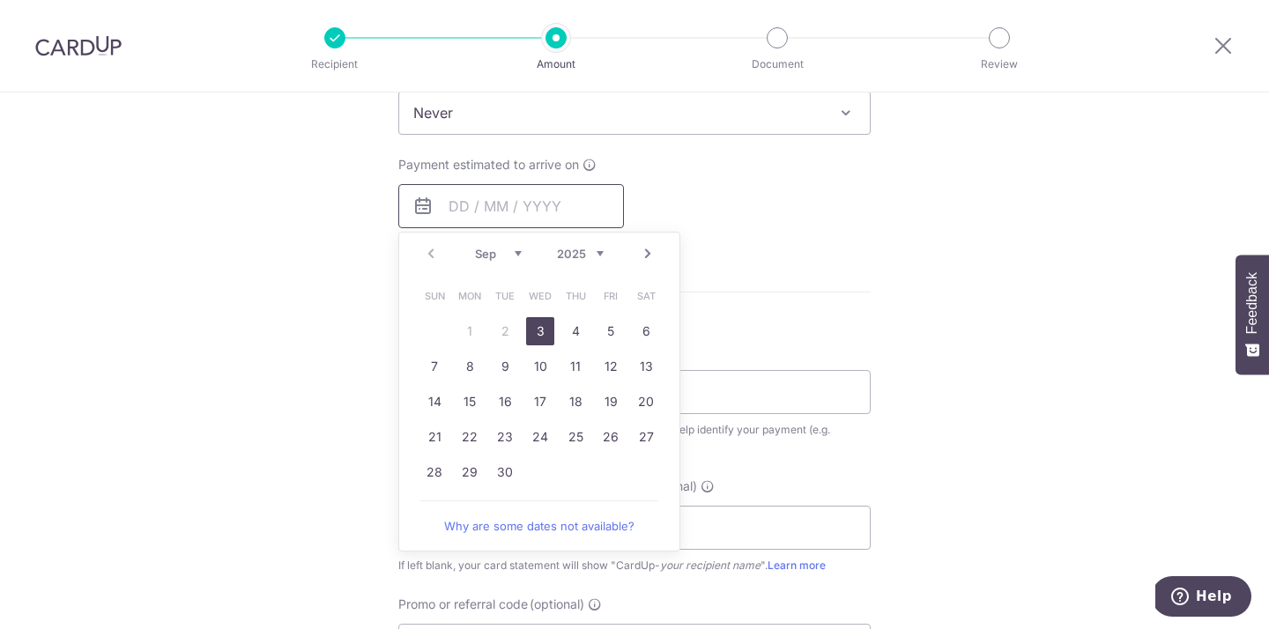
scroll to position [872, 0]
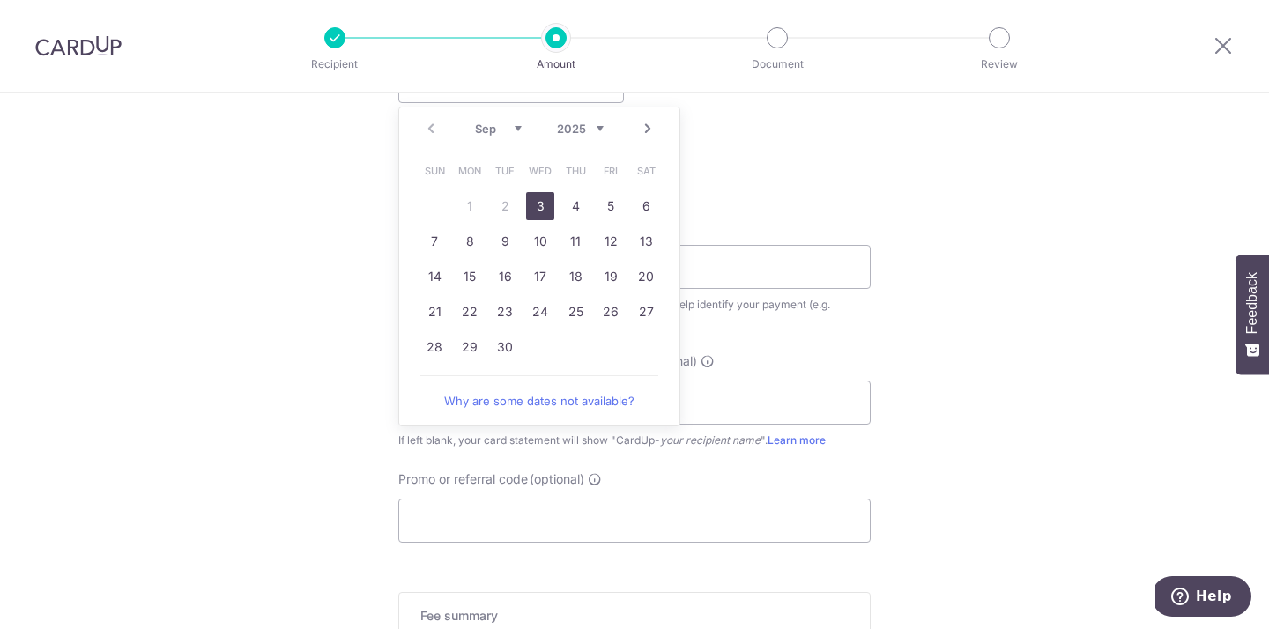
click at [540, 206] on link "3" at bounding box center [540, 206] width 28 height 28
type input "[DATE]"
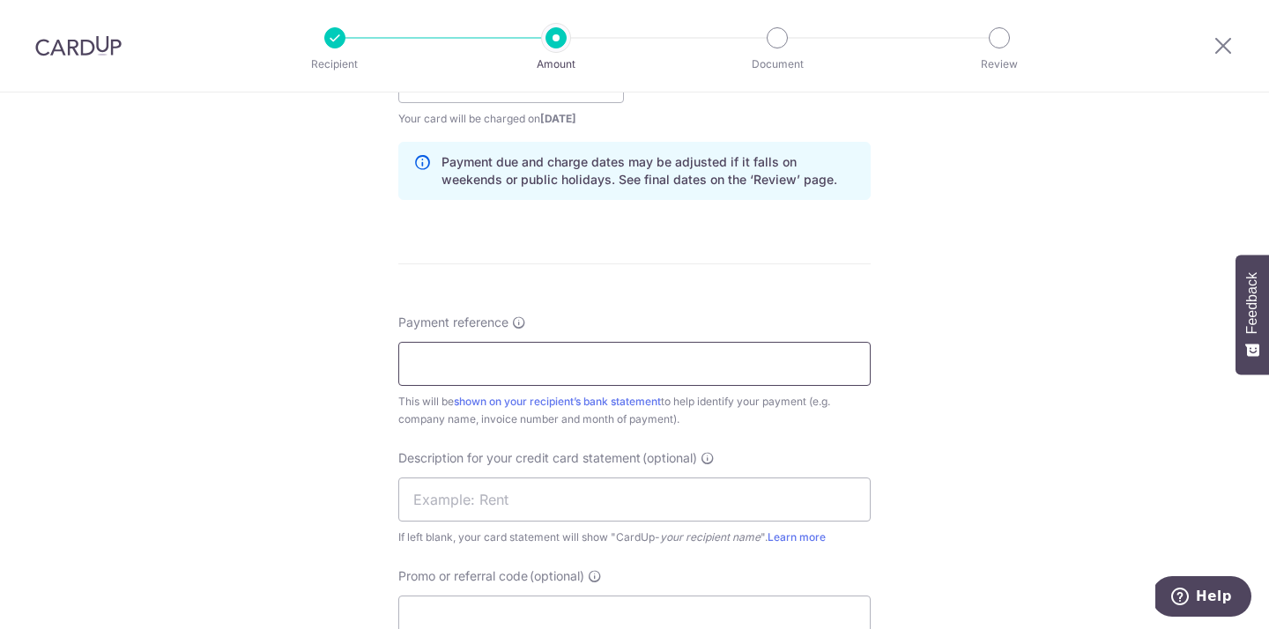
click at [505, 349] on input "Payment reference" at bounding box center [634, 364] width 472 height 44
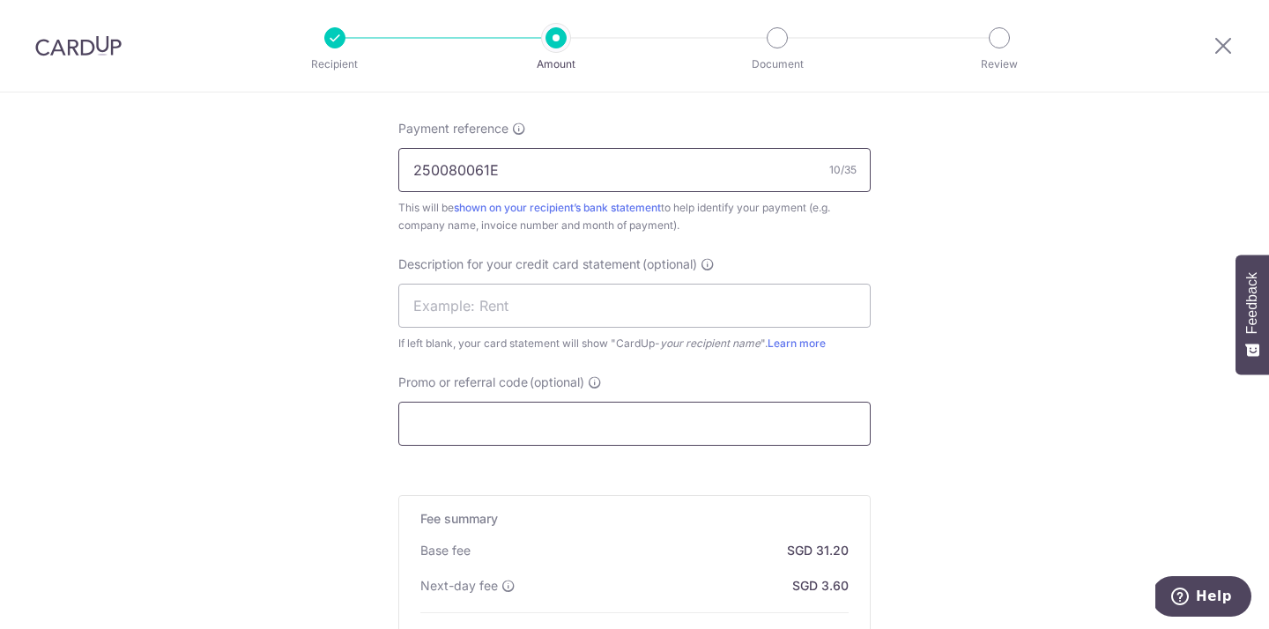
type input "250080061E"
click at [464, 415] on input "Promo or referral code (optional)" at bounding box center [634, 424] width 472 height 44
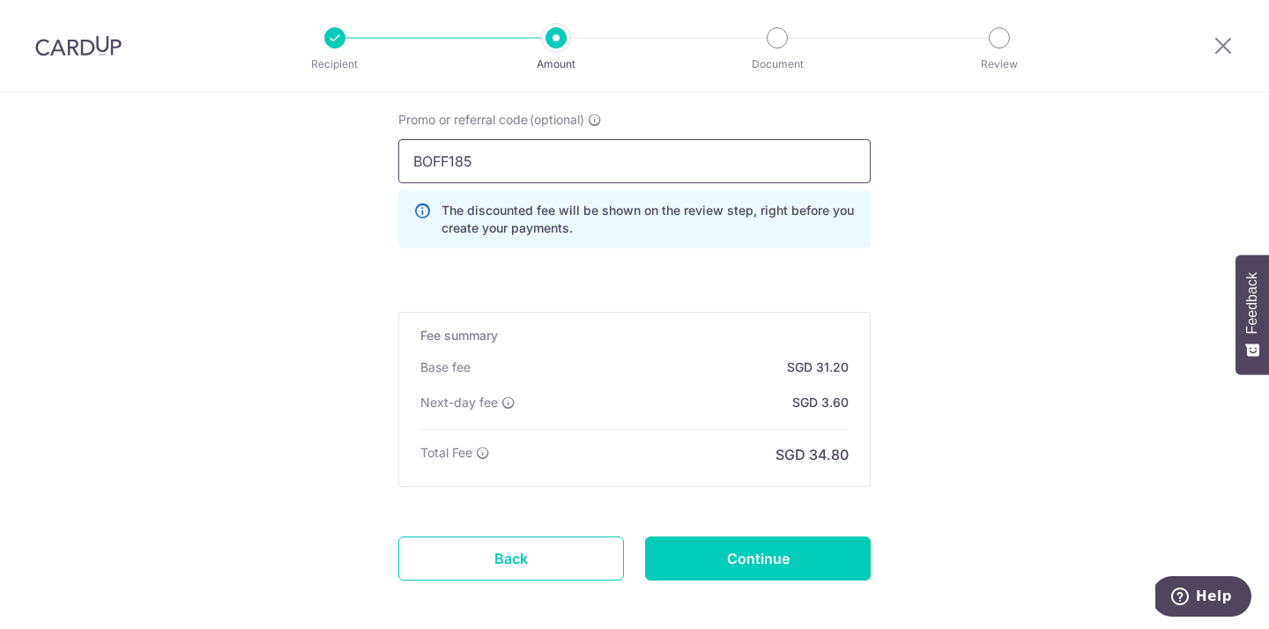
scroll to position [1379, 0]
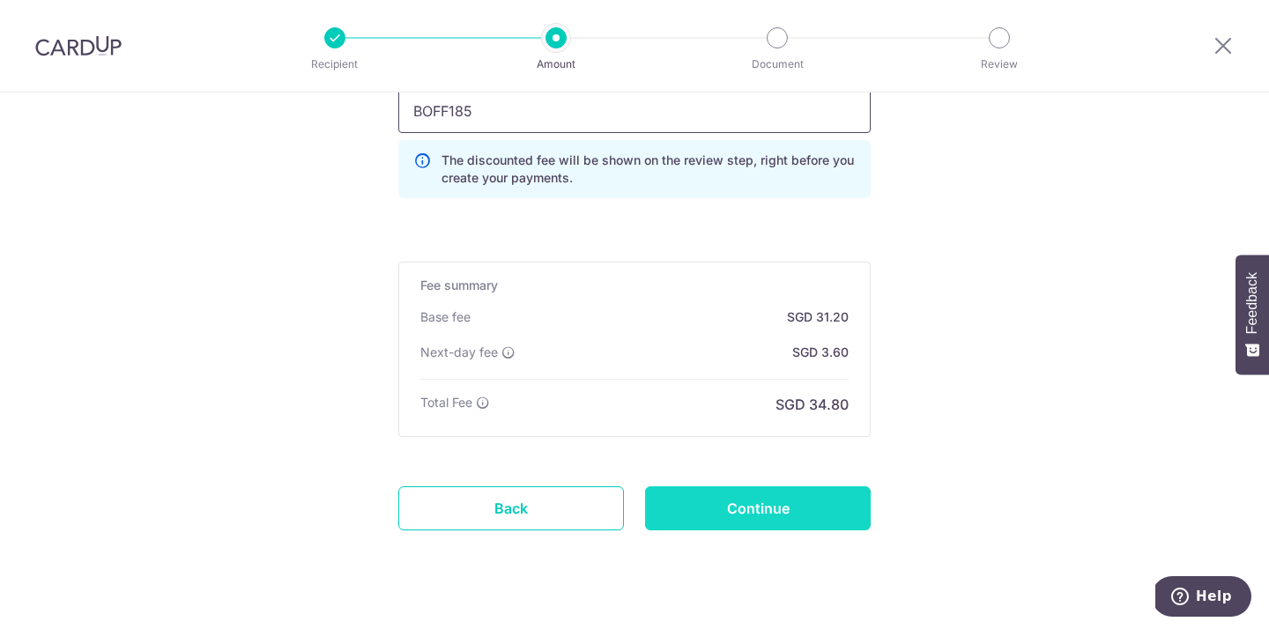
type input "BOFF185"
click at [738, 517] on input "Continue" at bounding box center [758, 508] width 226 height 44
type input "Create Schedule"
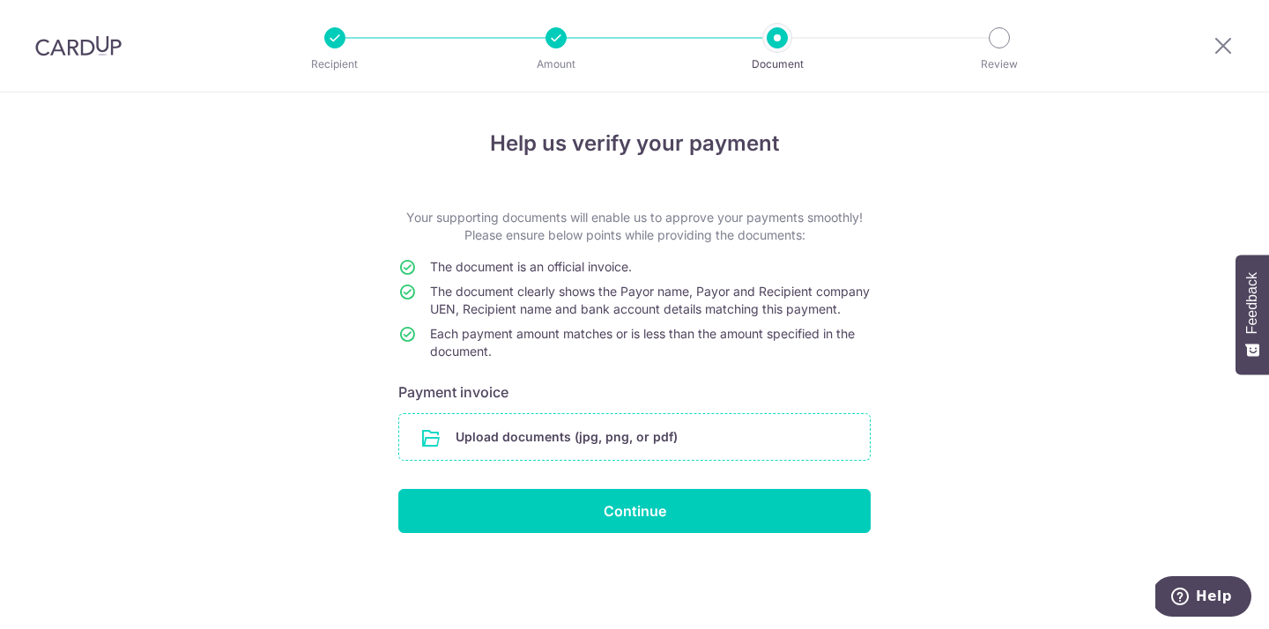
click at [464, 444] on input "file" at bounding box center [634, 437] width 471 height 46
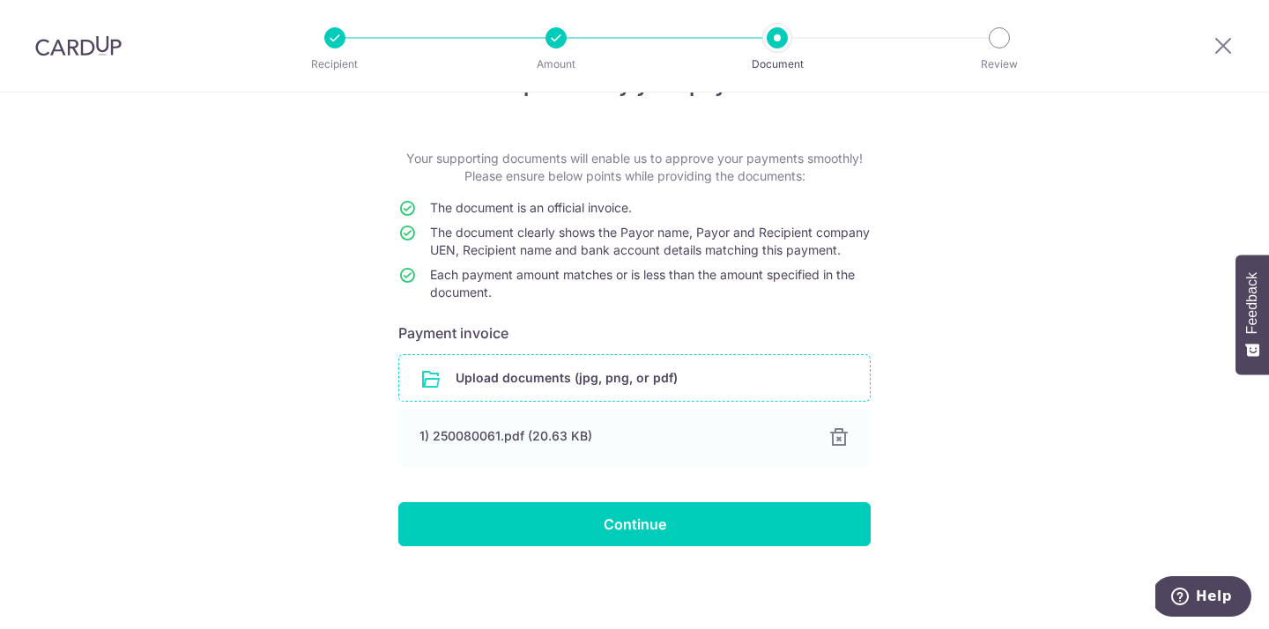
scroll to position [77, 0]
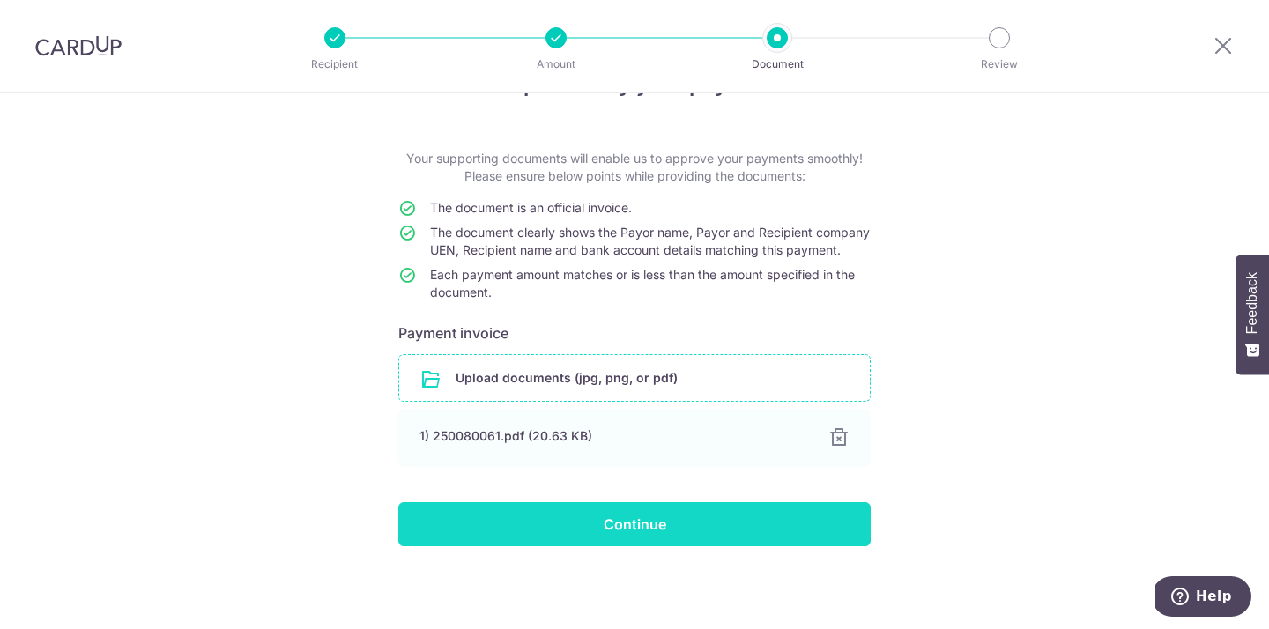
click at [428, 518] on input "Continue" at bounding box center [634, 524] width 472 height 44
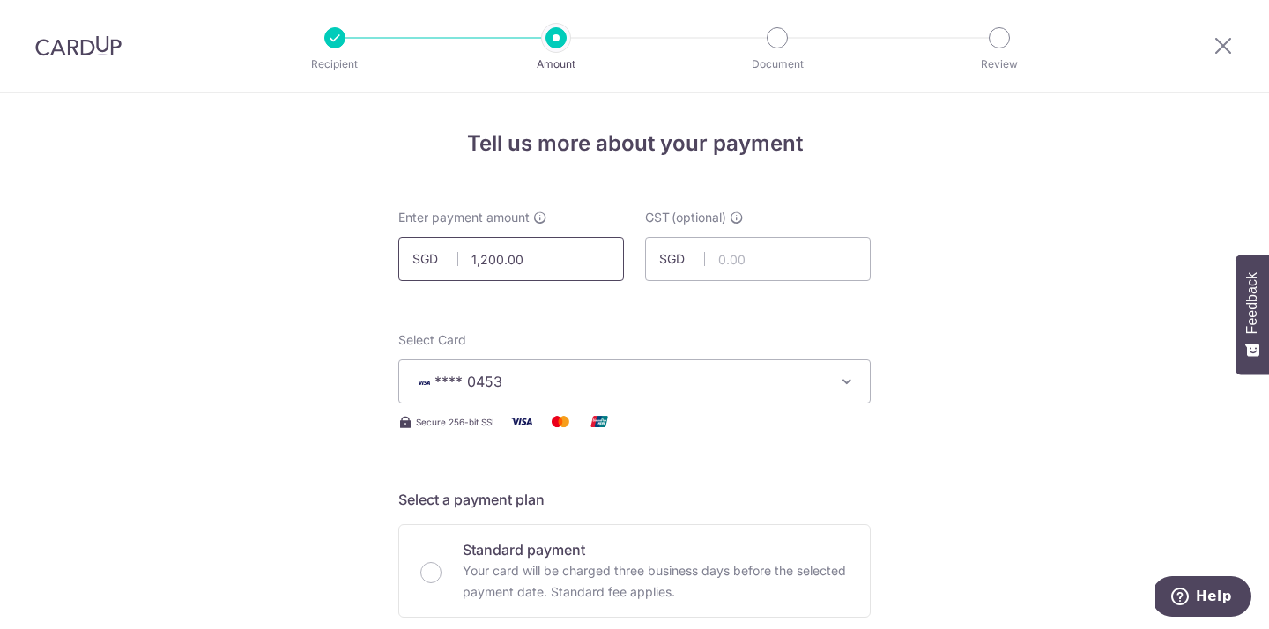
click at [487, 257] on input "1,200.00" at bounding box center [511, 259] width 226 height 44
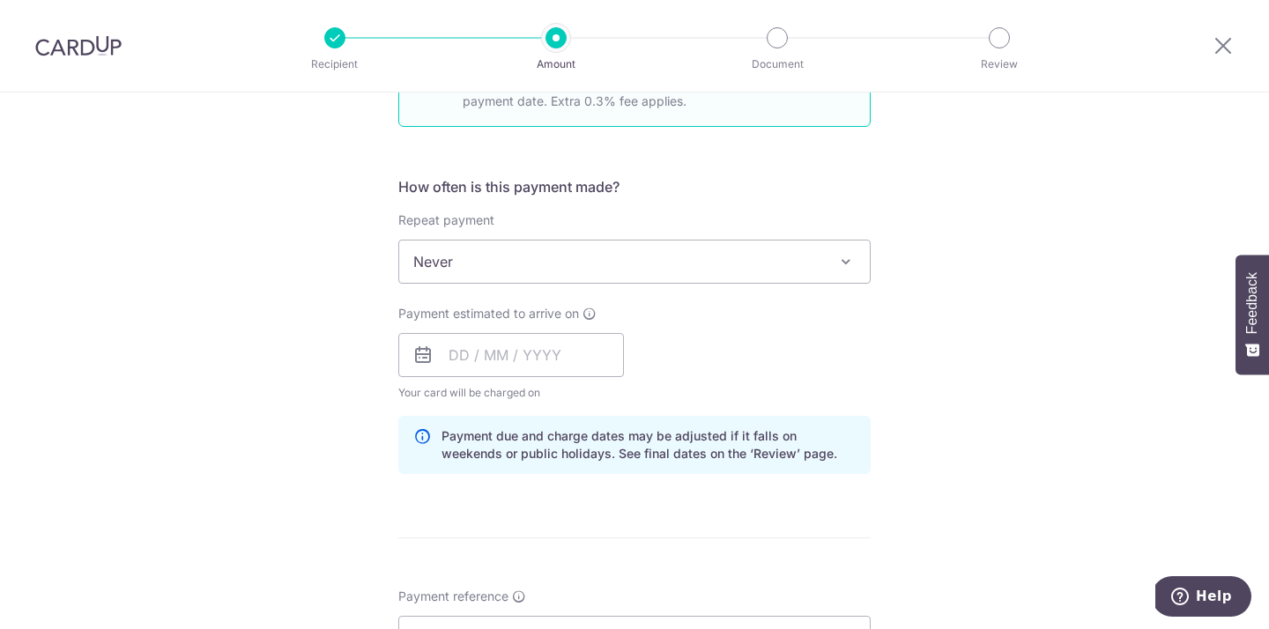
scroll to position [666, 0]
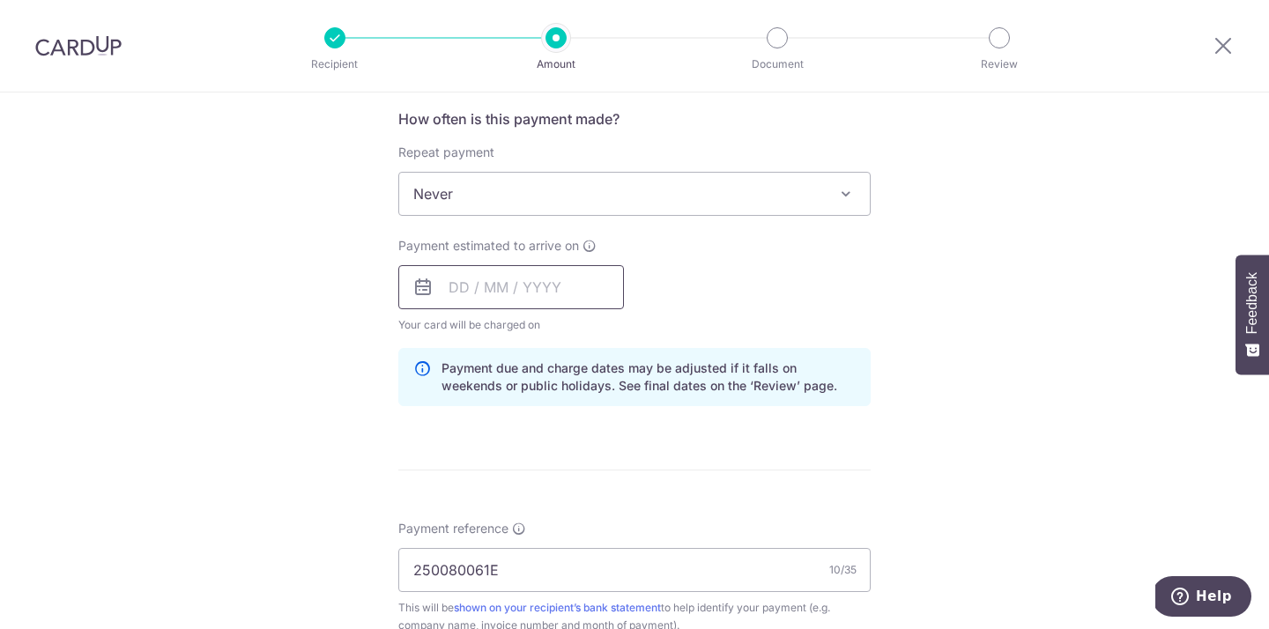
click at [502, 295] on input "text" at bounding box center [511, 287] width 226 height 44
type input "1,300.00"
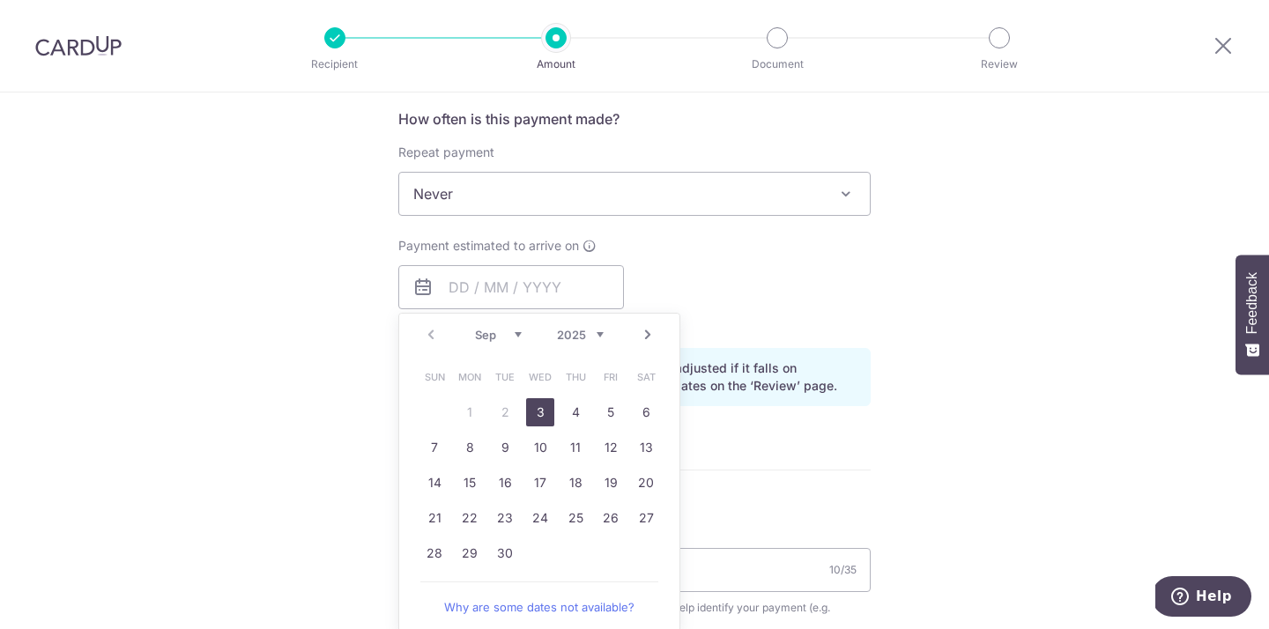
click at [546, 406] on link "3" at bounding box center [540, 412] width 28 height 28
type input "[DATE]"
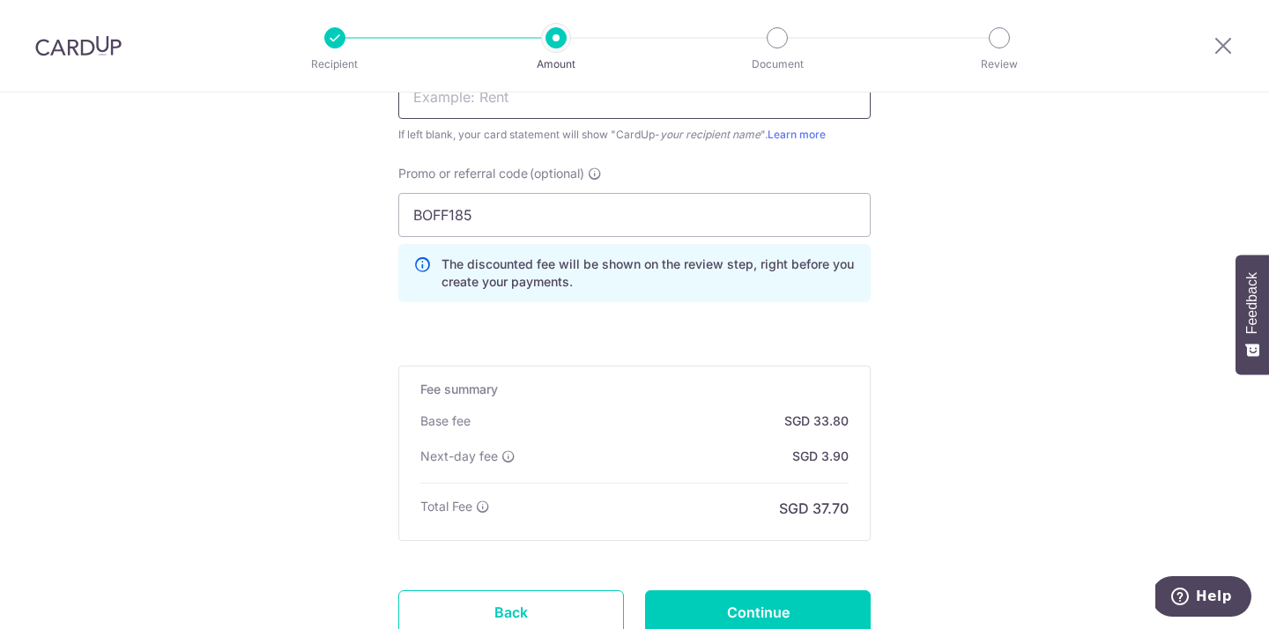
scroll to position [1413, 0]
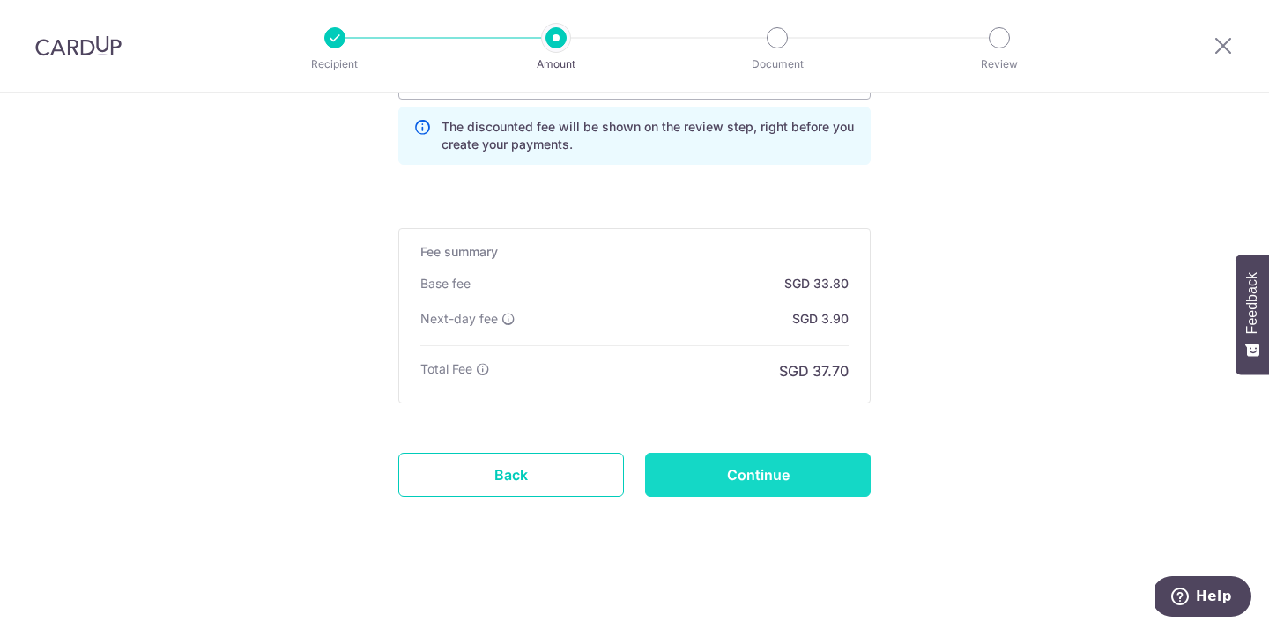
click at [662, 462] on input "Continue" at bounding box center [758, 475] width 226 height 44
type input "Update Schedule"
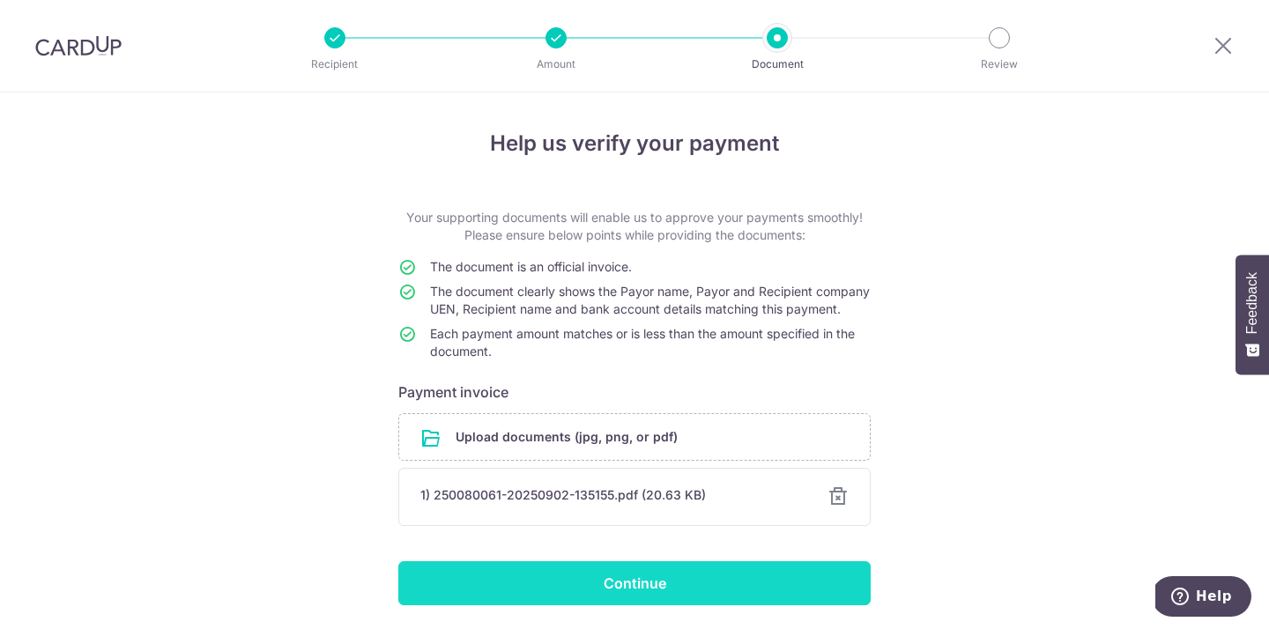
click at [557, 591] on input "Continue" at bounding box center [634, 583] width 472 height 44
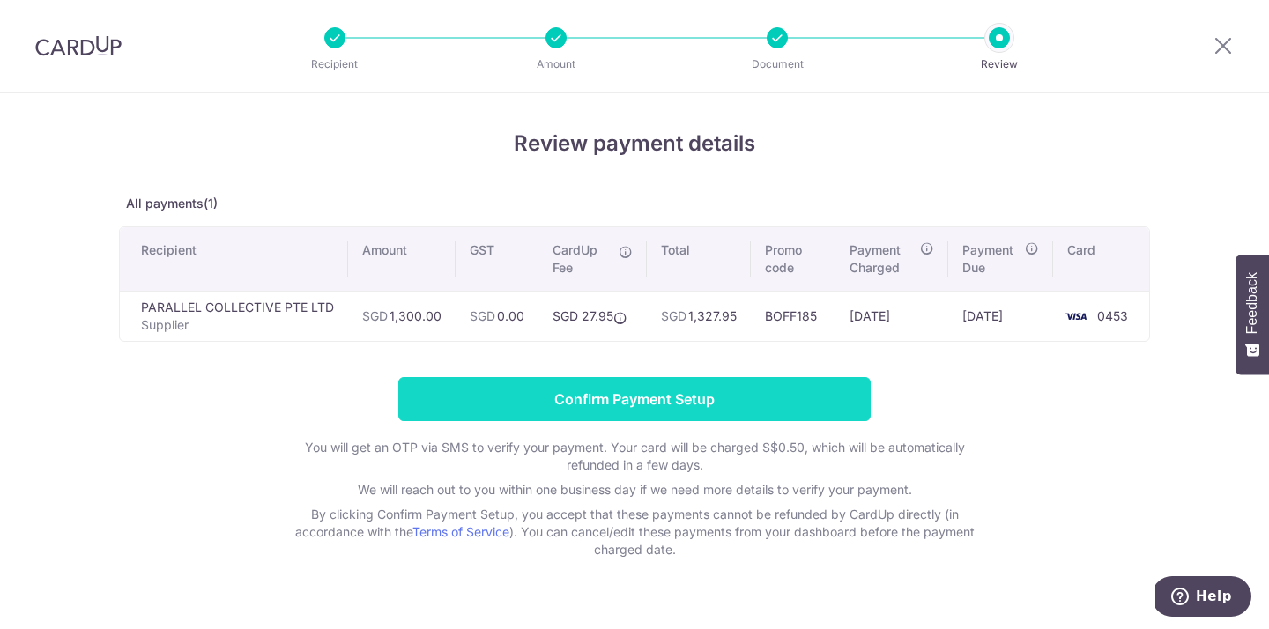
click at [457, 397] on input "Confirm Payment Setup" at bounding box center [634, 399] width 472 height 44
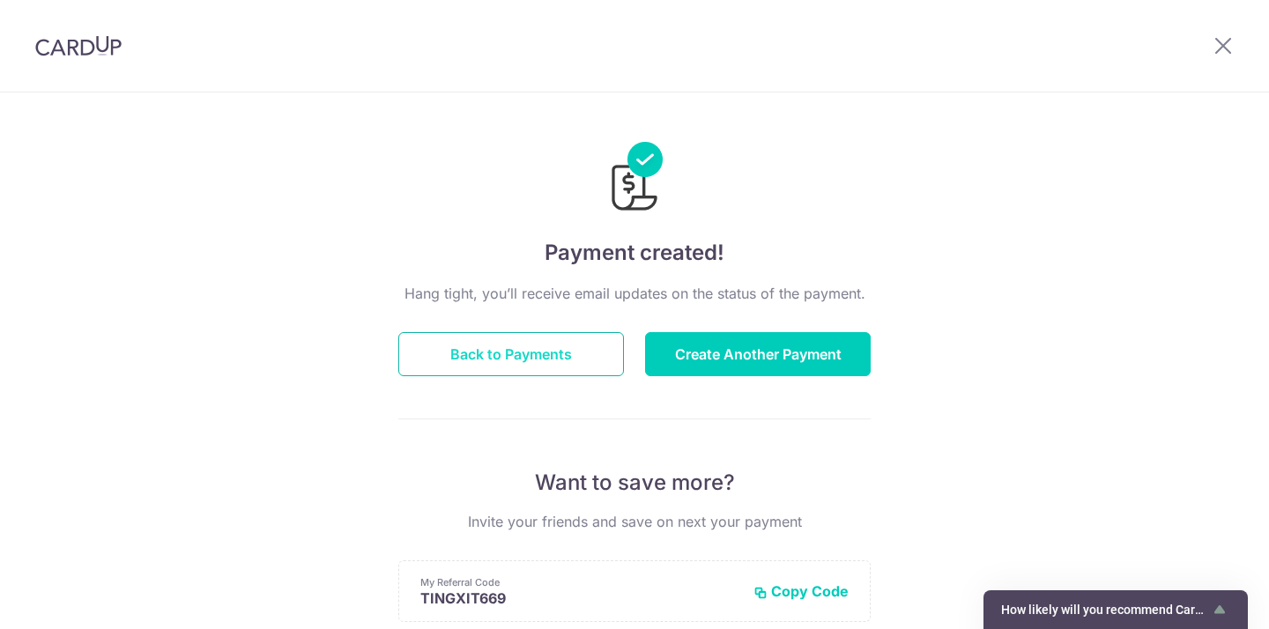
click at [464, 366] on button "Back to Payments" at bounding box center [511, 354] width 226 height 44
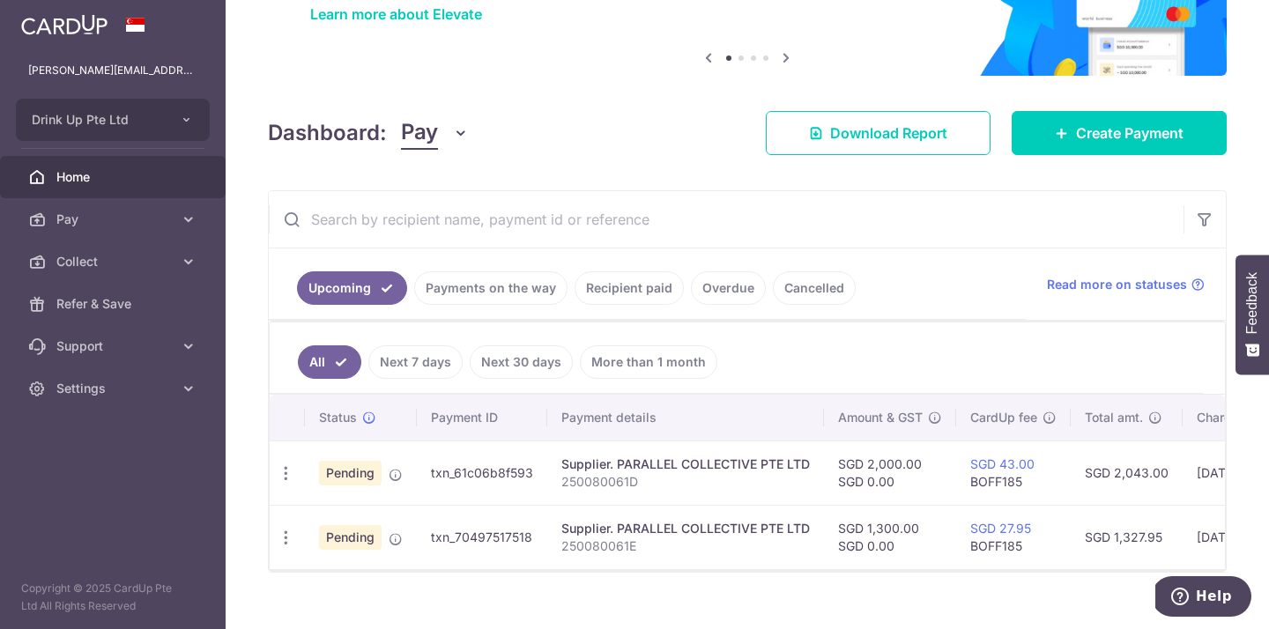
scroll to position [165, 0]
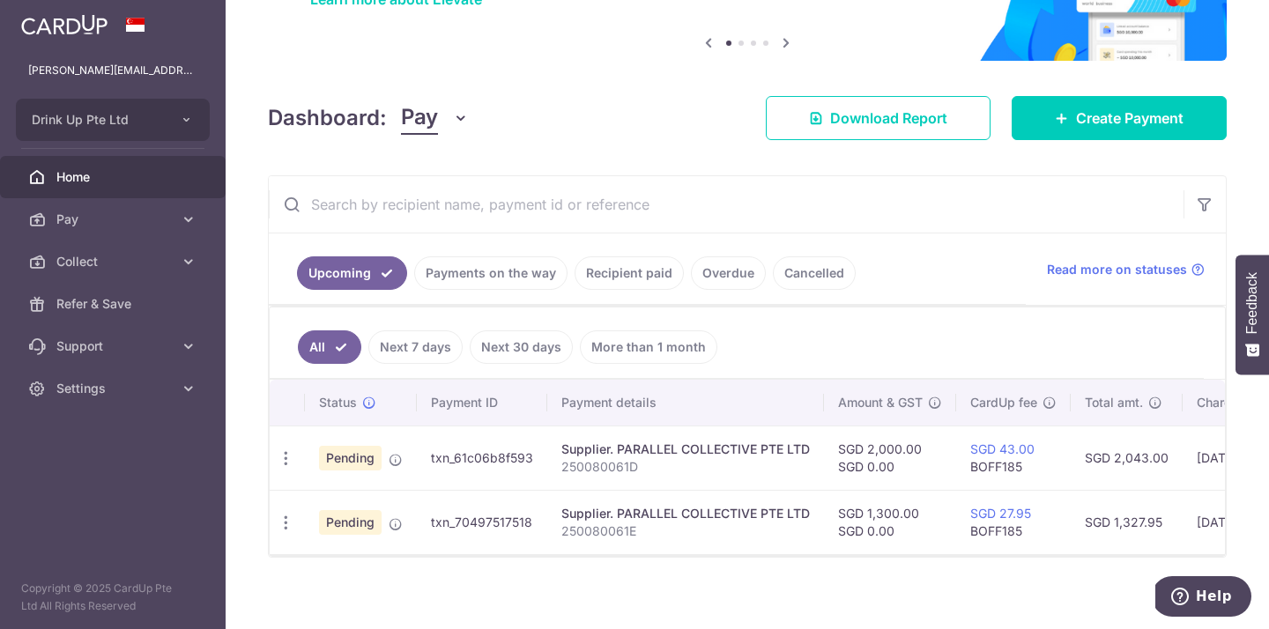
drag, startPoint x: 530, startPoint y: 523, endPoint x: 428, endPoint y: 525, distance: 102.2
click at [428, 525] on td "txn_70497517518" at bounding box center [482, 522] width 130 height 64
copy td "txn_70497517518"
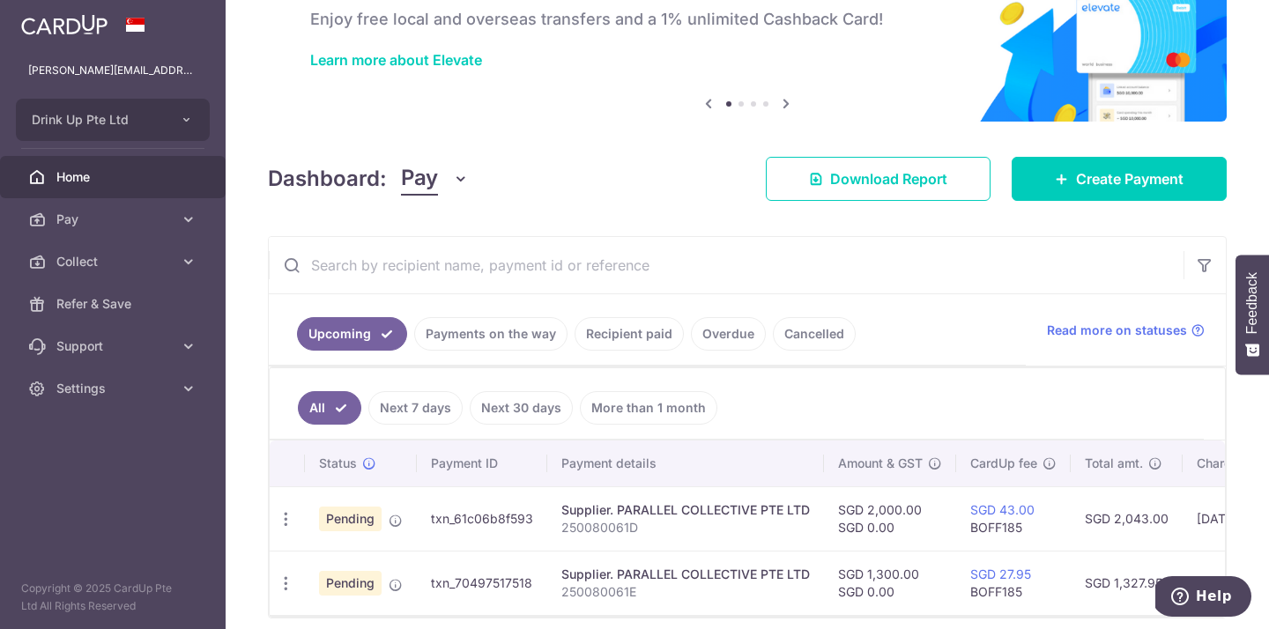
scroll to position [176, 0]
